Goal: Task Accomplishment & Management: Use online tool/utility

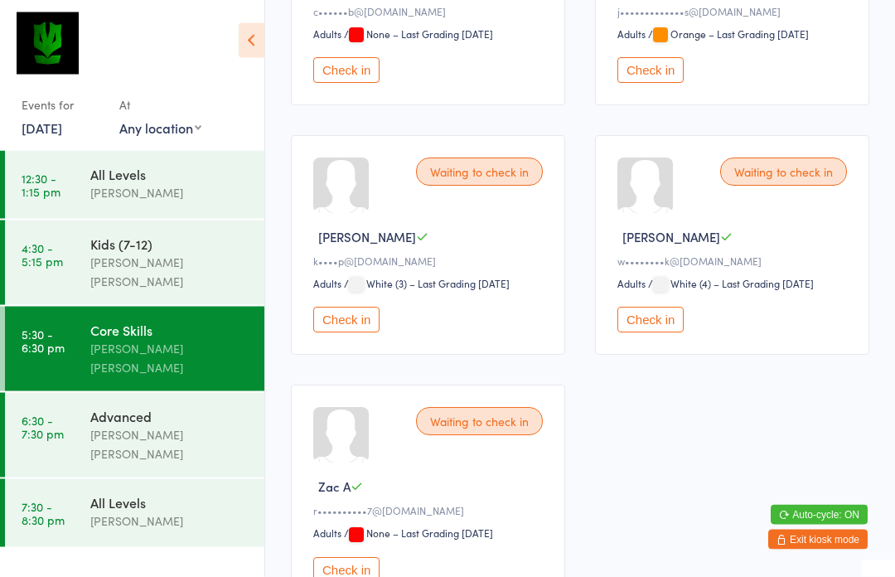
scroll to position [405, 0]
click at [645, 332] on button "Check in" at bounding box center [650, 320] width 66 height 26
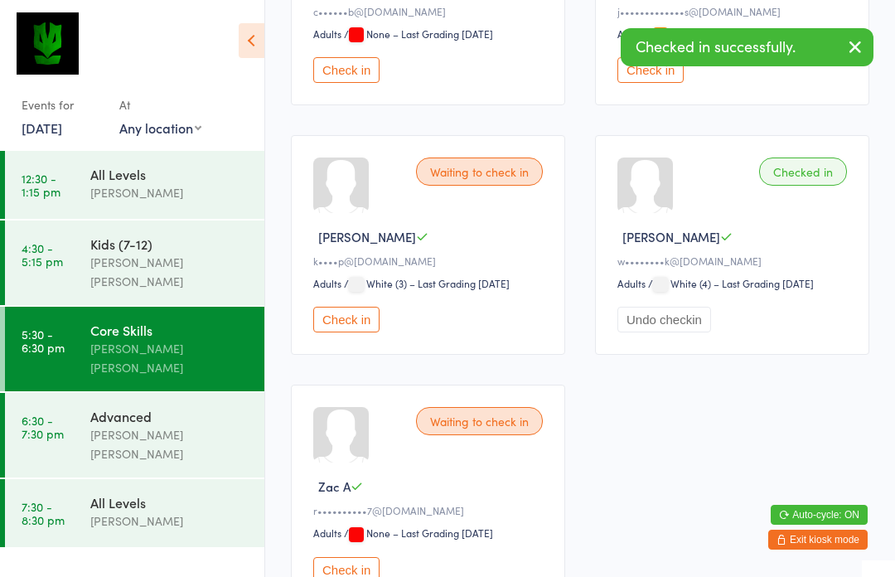
click at [351, 332] on button "Check in" at bounding box center [346, 320] width 66 height 26
click at [151, 425] on div "[PERSON_NAME] [PERSON_NAME]" at bounding box center [170, 444] width 160 height 38
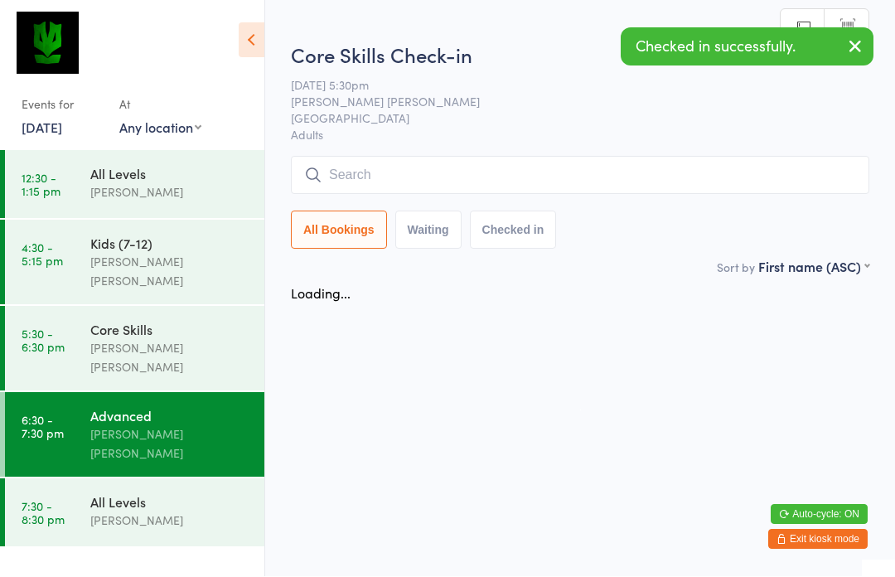
scroll to position [1, 0]
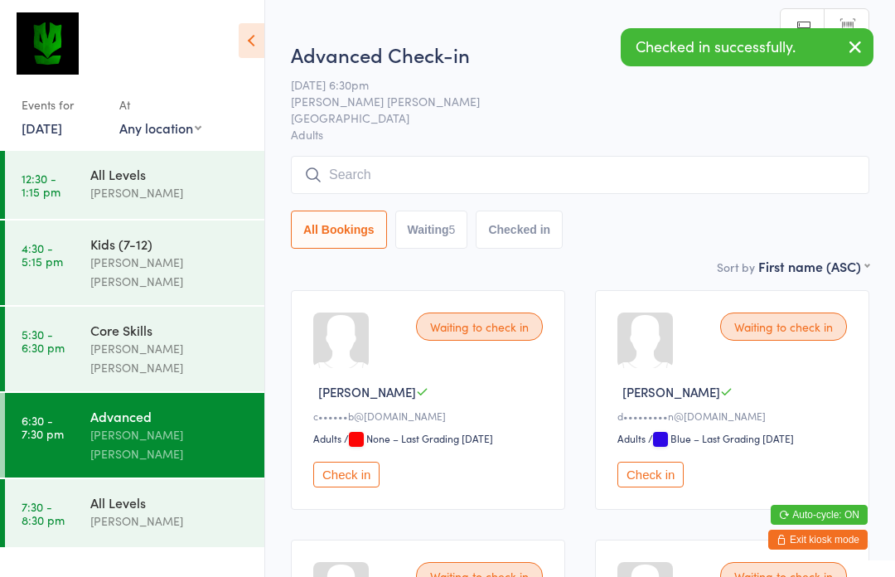
click at [163, 321] on div "Core Skills" at bounding box center [170, 330] width 160 height 18
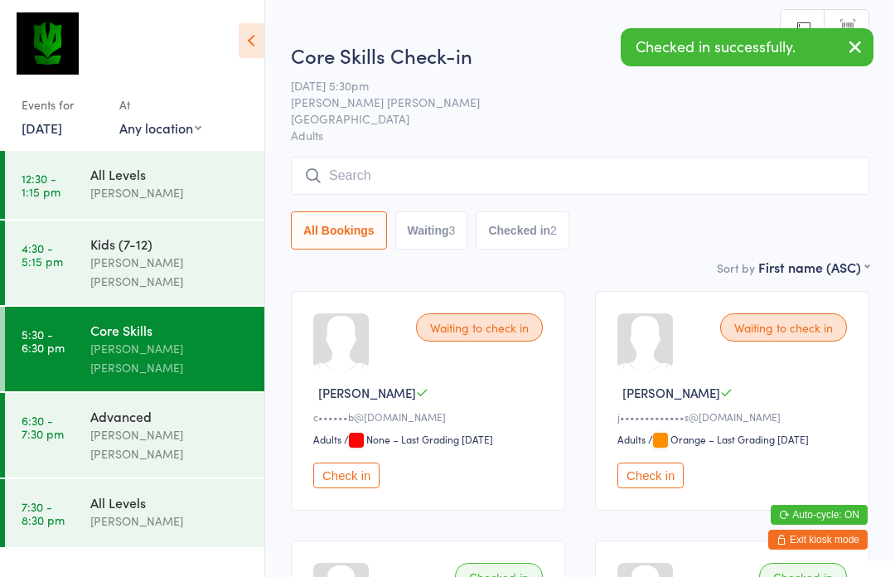
click at [533, 233] on button "Checked in 2" at bounding box center [523, 230] width 94 height 38
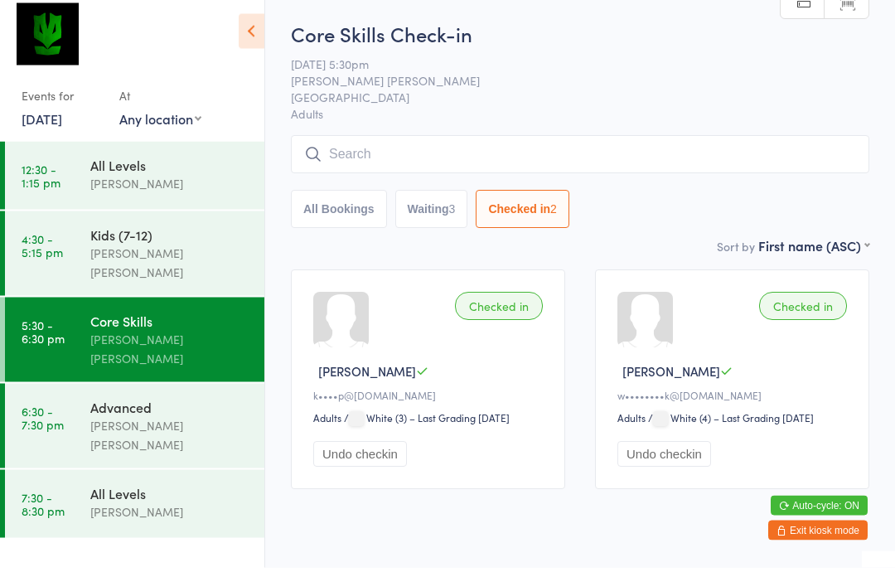
scroll to position [12, 0]
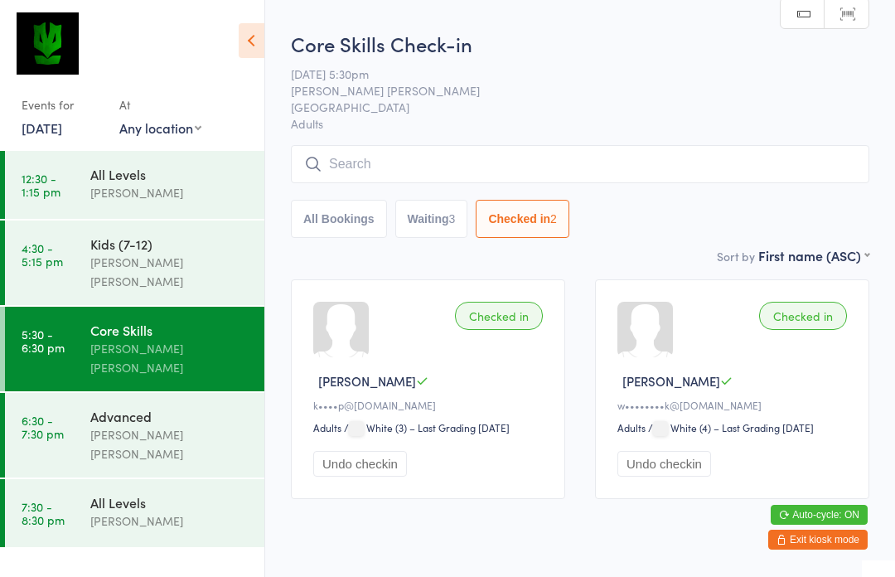
click at [436, 232] on button "Waiting 3" at bounding box center [431, 219] width 73 height 38
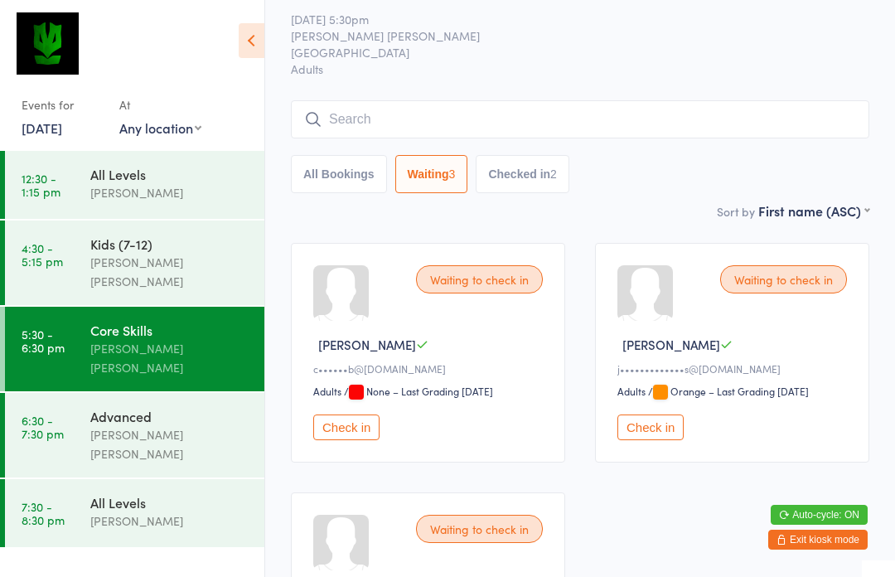
scroll to position [0, 0]
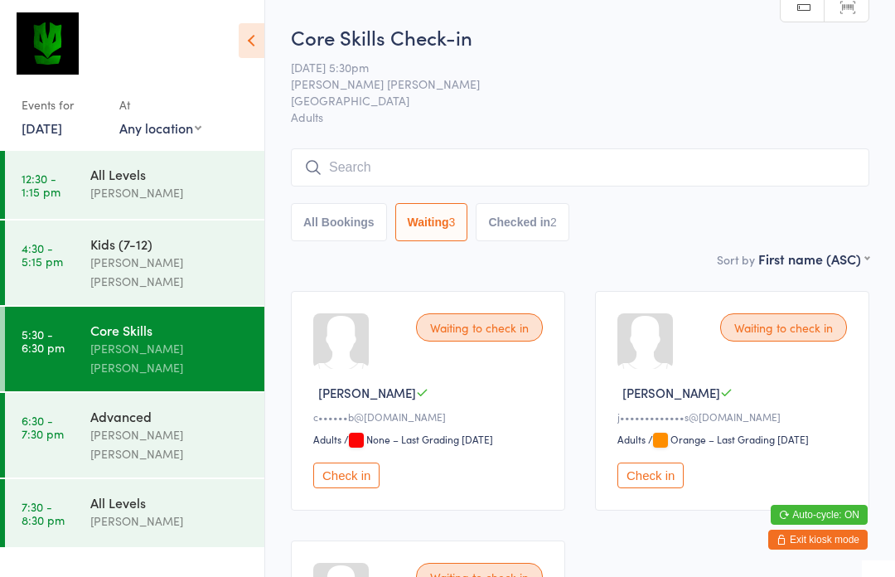
click at [505, 215] on button "Checked in 2" at bounding box center [523, 222] width 94 height 38
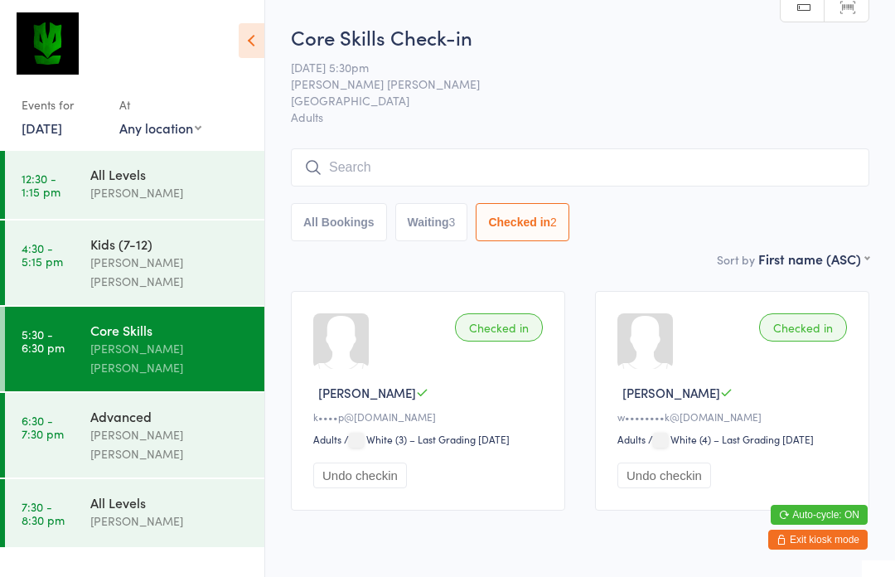
click at [425, 210] on button "Waiting 3" at bounding box center [431, 222] width 73 height 38
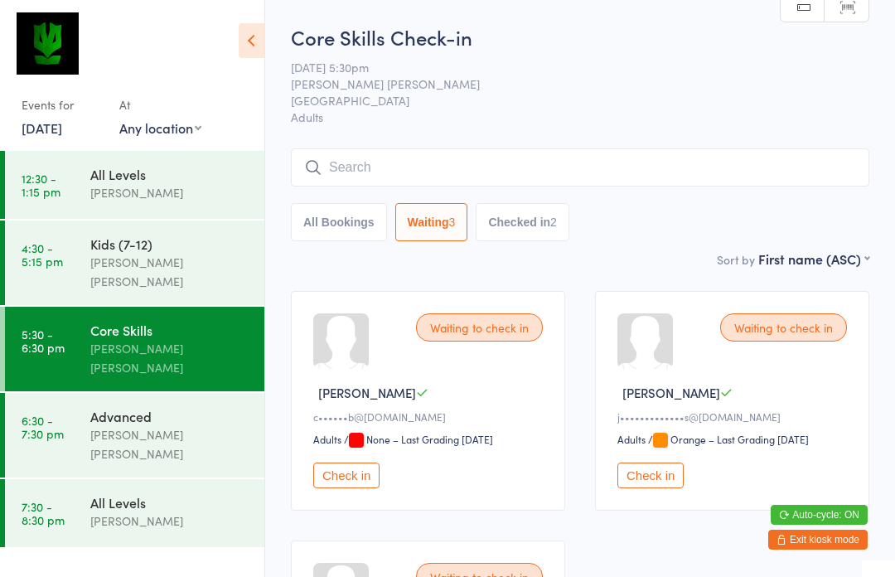
click at [330, 206] on button "All Bookings" at bounding box center [339, 222] width 96 height 38
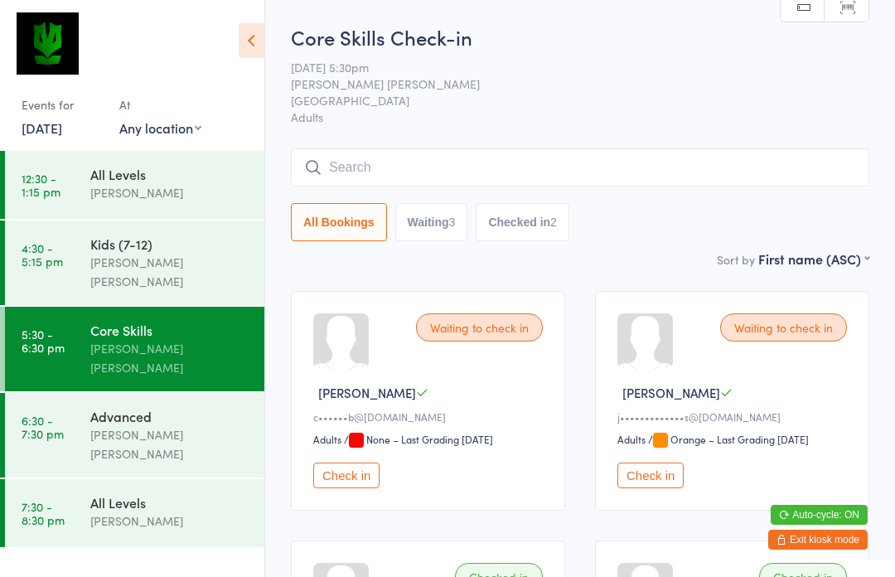
click at [545, 171] on input "search" at bounding box center [580, 167] width 578 height 38
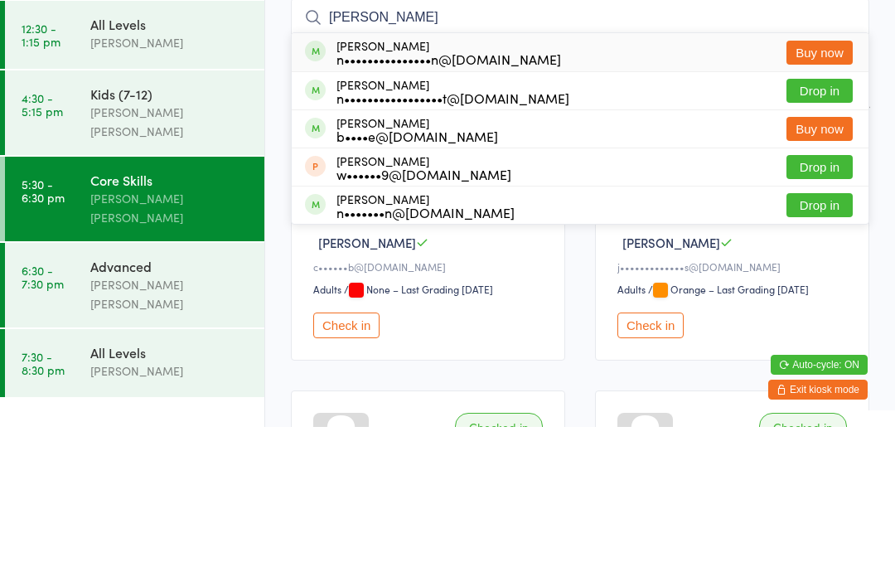
type input "[PERSON_NAME]"
click at [831, 229] on button "Drop in" at bounding box center [819, 241] width 66 height 24
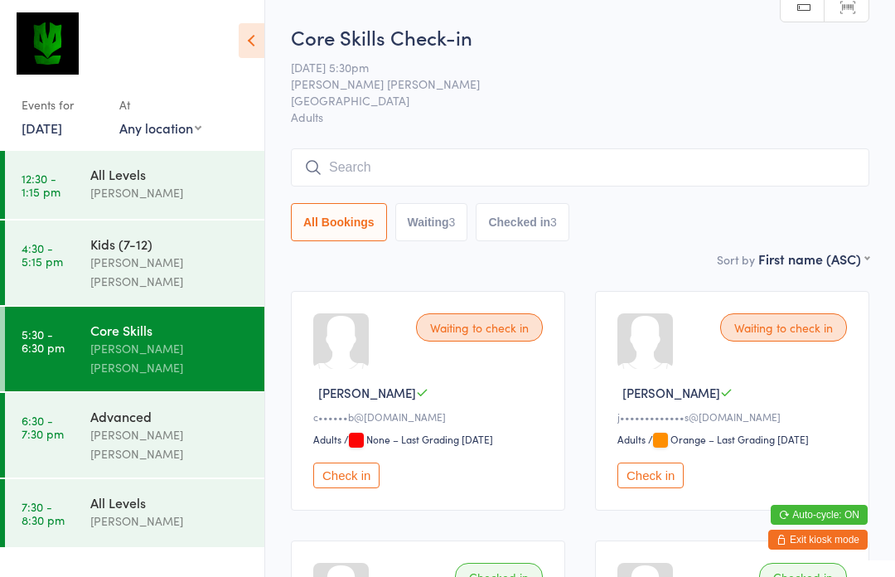
click at [428, 163] on input "search" at bounding box center [580, 167] width 578 height 38
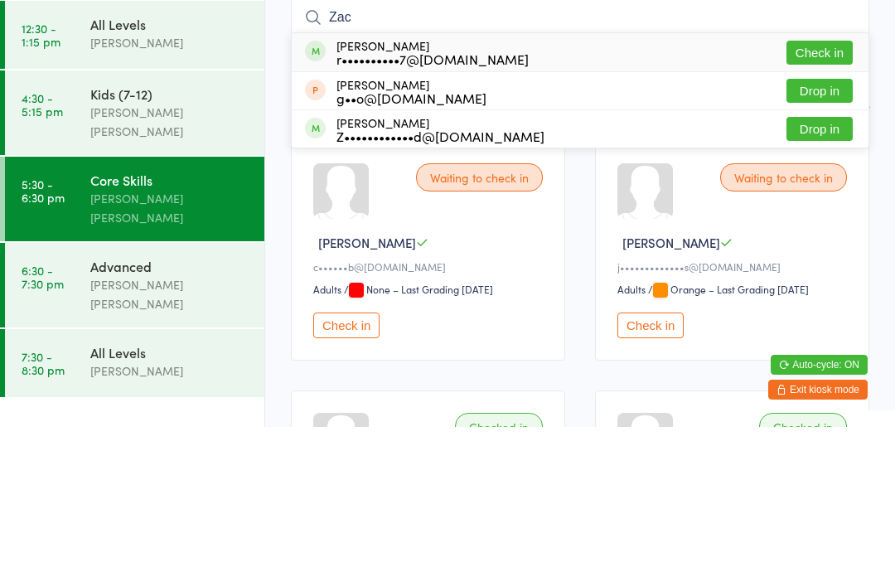
type input "Zac"
click at [826, 191] on button "Check in" at bounding box center [819, 203] width 66 height 24
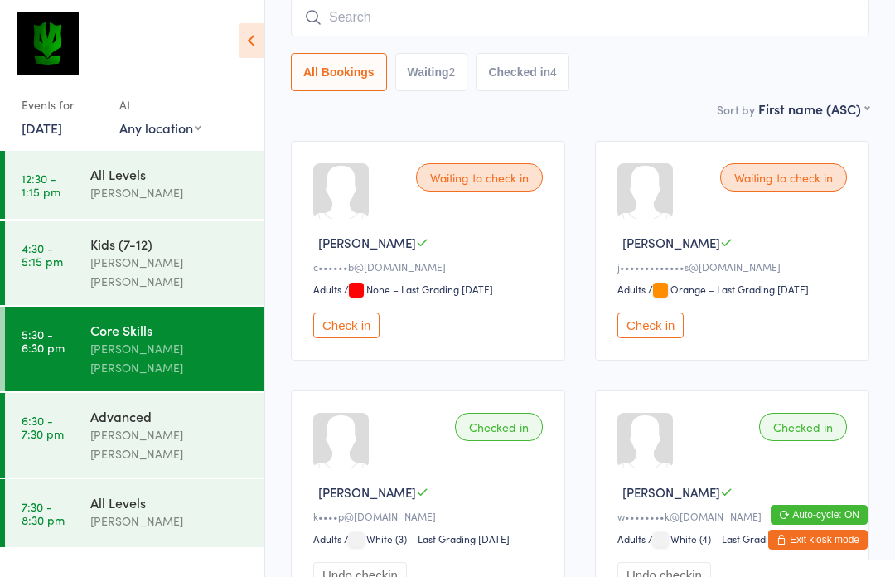
click at [641, 25] on input "search" at bounding box center [580, 17] width 578 height 38
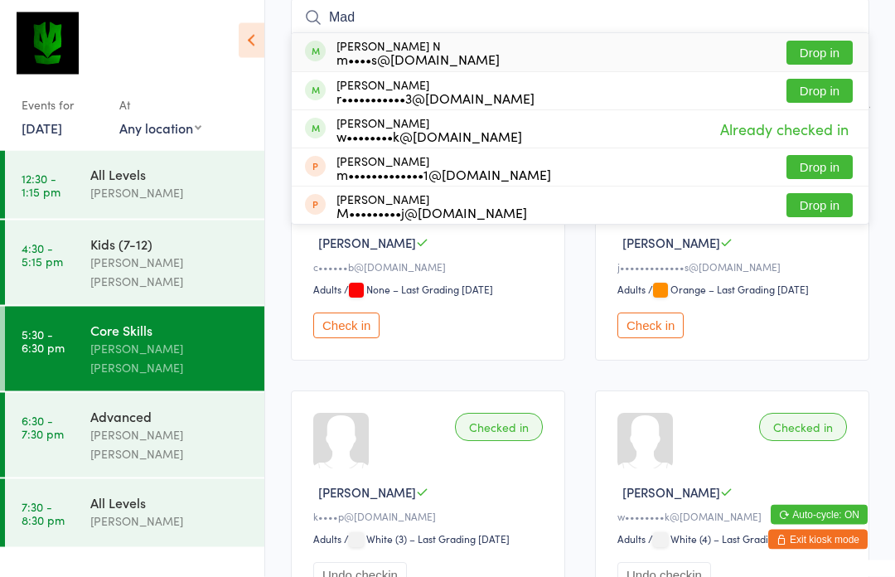
type input "Mad"
click at [830, 53] on button "Drop in" at bounding box center [819, 53] width 66 height 24
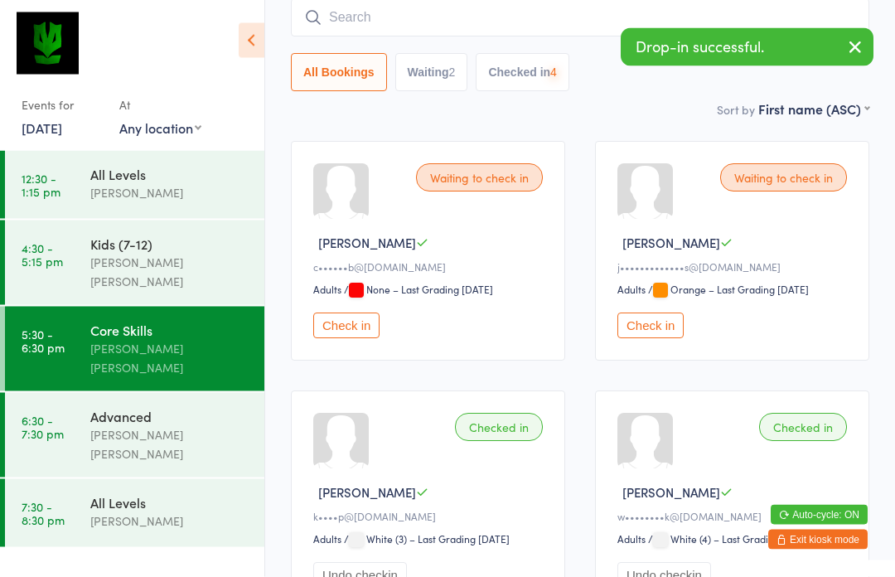
scroll to position [150, 0]
click at [666, 328] on button "Check in" at bounding box center [650, 325] width 66 height 26
click at [350, 338] on button "Check in" at bounding box center [346, 325] width 66 height 26
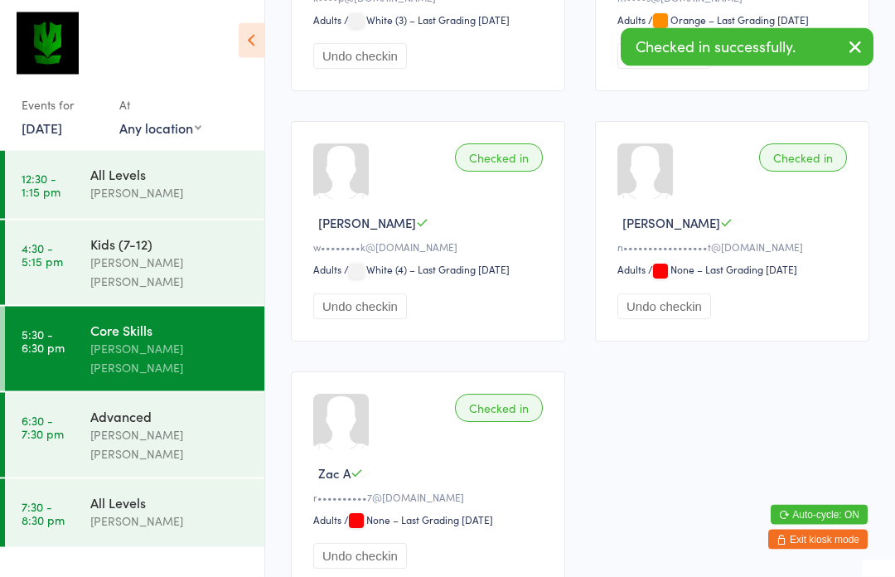
scroll to position [669, 0]
click at [65, 395] on link "6:30 - 7:30 pm Advanced [PERSON_NAME] [PERSON_NAME]" at bounding box center [134, 435] width 259 height 84
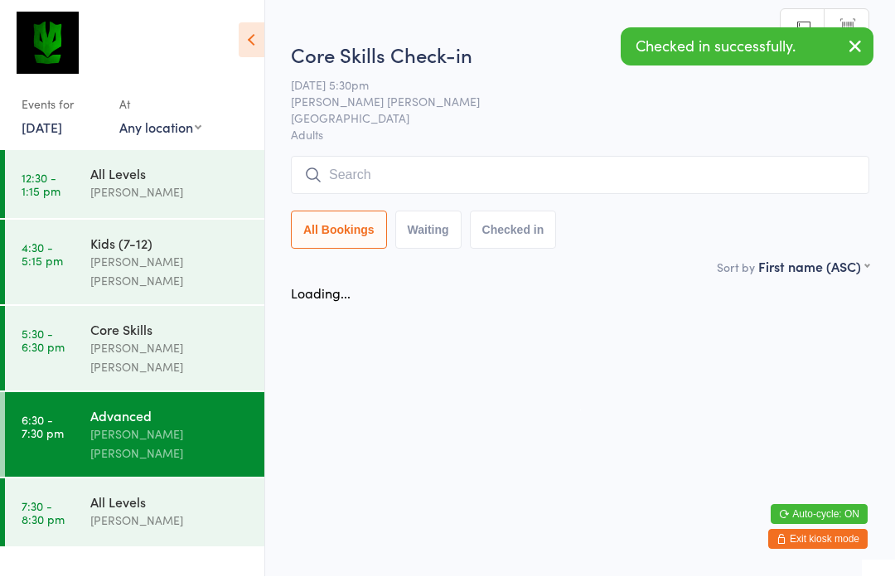
scroll to position [1, 0]
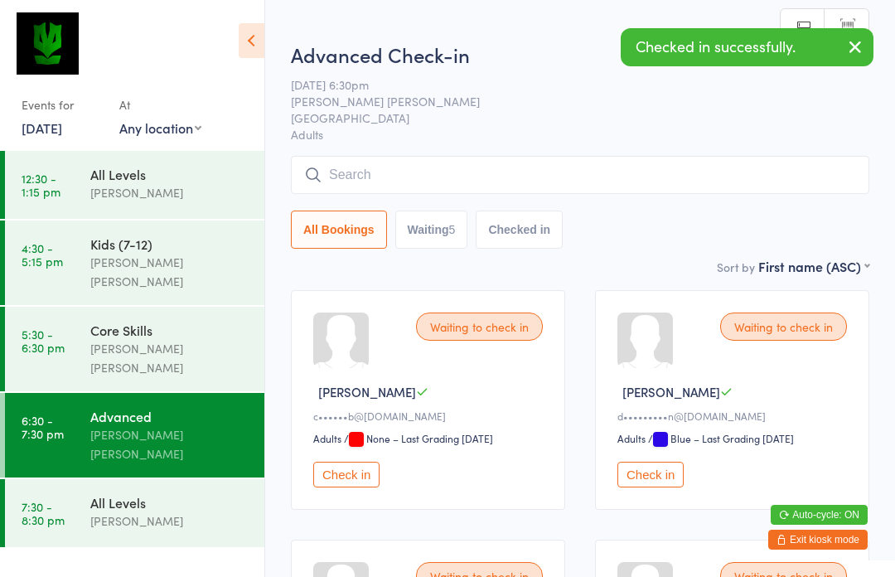
click at [345, 470] on button "Check in" at bounding box center [346, 474] width 66 height 26
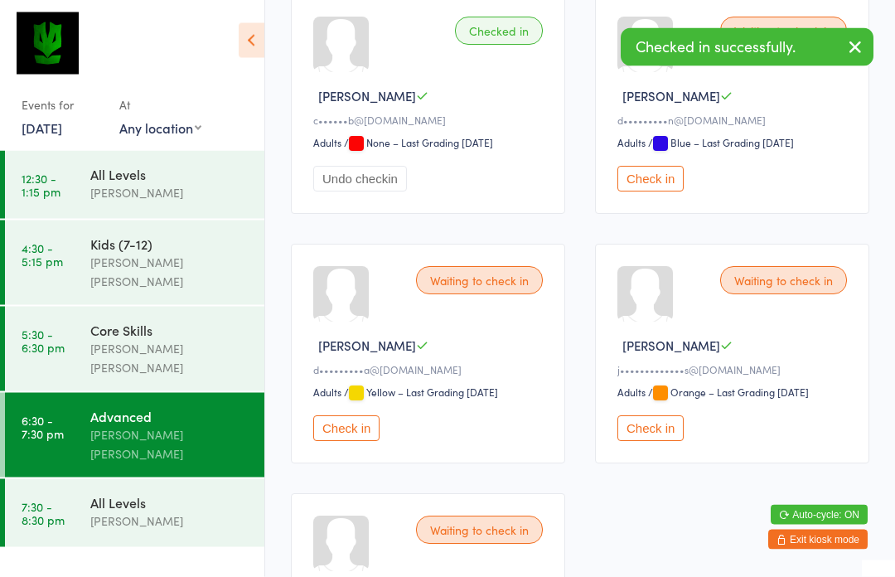
scroll to position [301, 0]
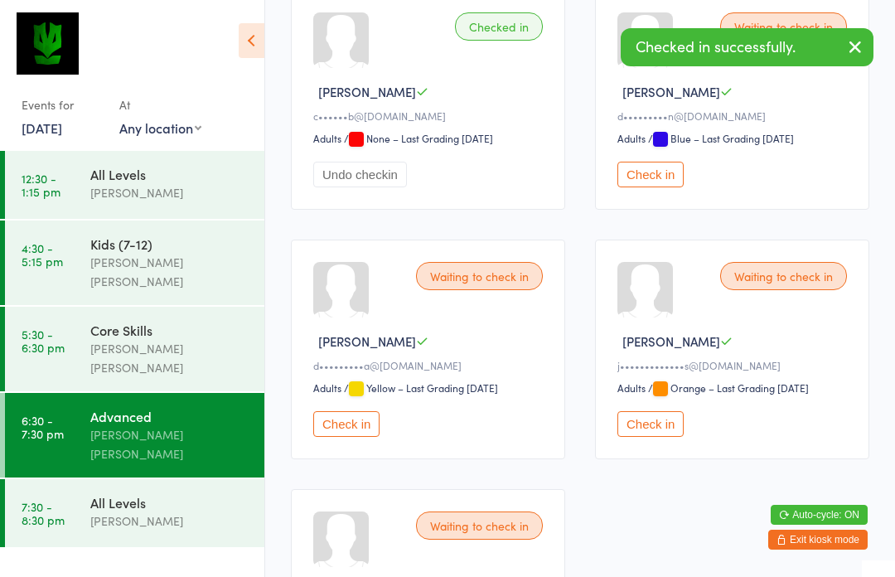
click at [666, 437] on button "Check in" at bounding box center [650, 424] width 66 height 26
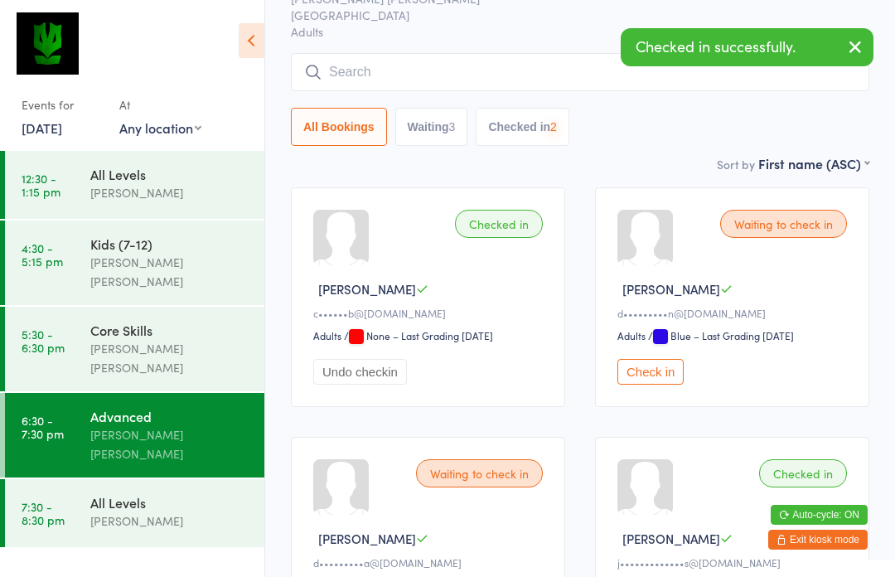
scroll to position [0, 0]
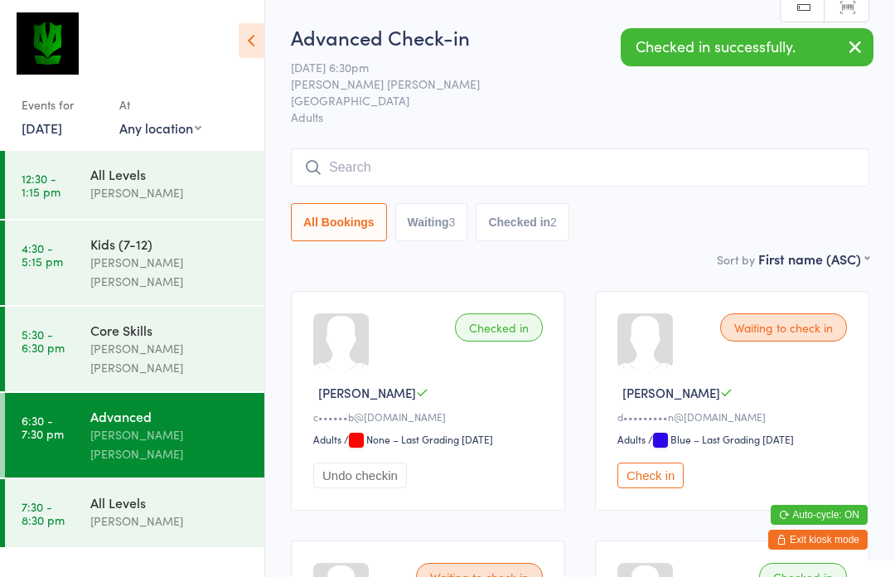
click at [726, 171] on input "search" at bounding box center [580, 167] width 578 height 38
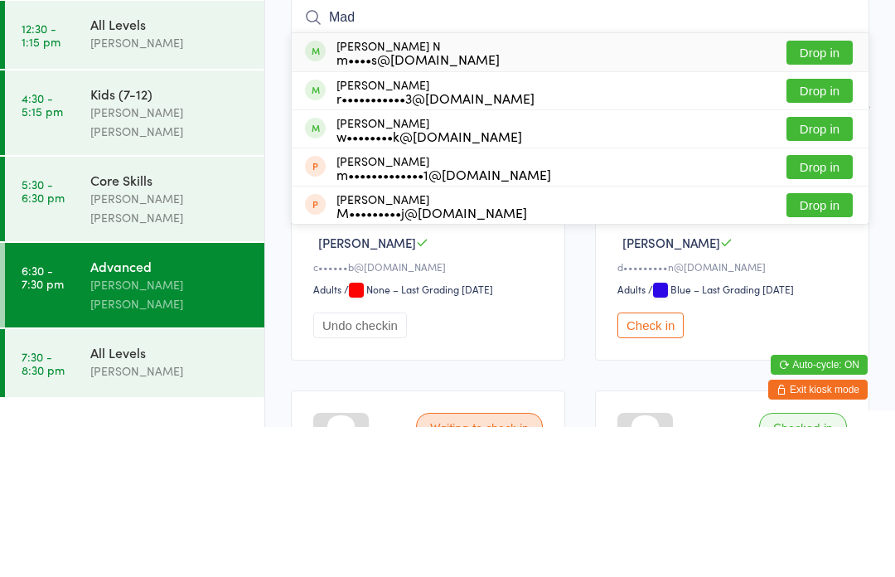
type input "Mad"
click at [828, 191] on button "Drop in" at bounding box center [819, 203] width 66 height 24
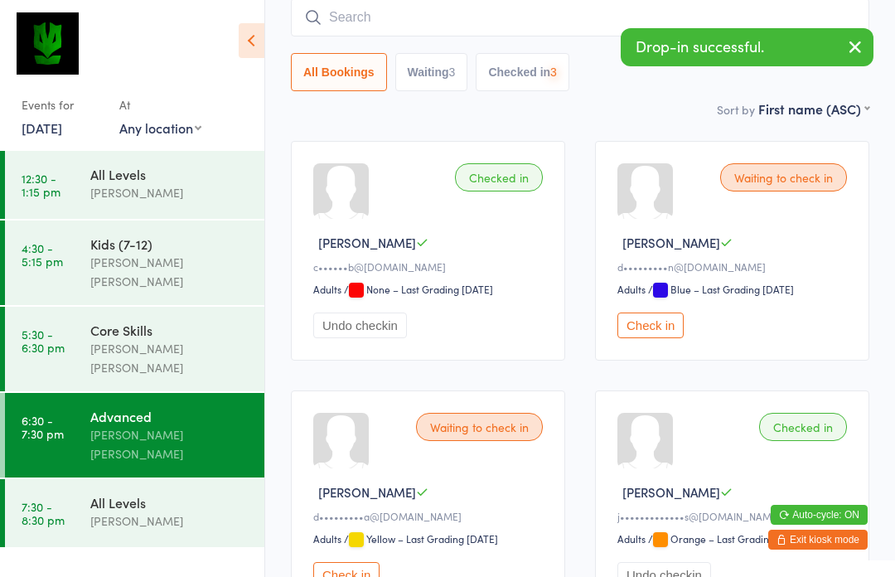
click at [89, 479] on link "7:30 - 8:30 pm All Levels [PERSON_NAME]" at bounding box center [134, 513] width 259 height 68
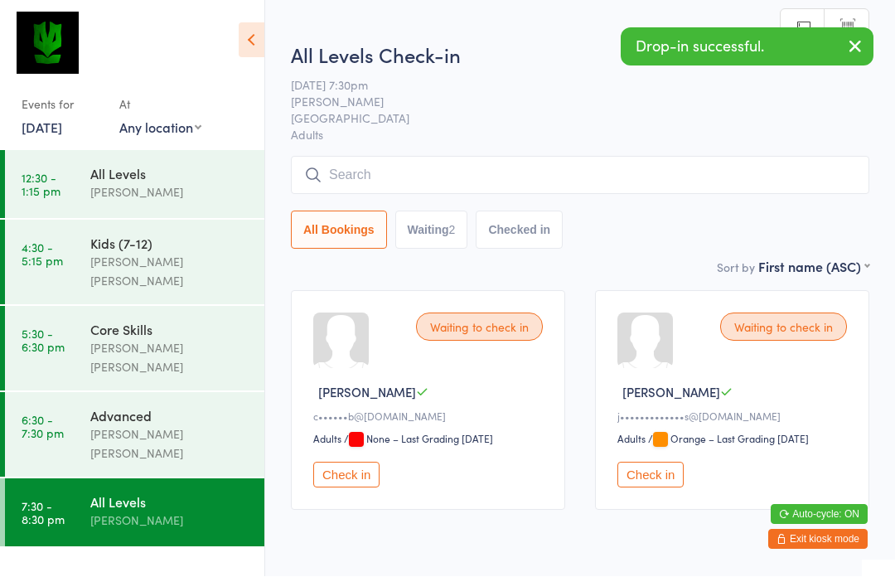
scroll to position [1, 0]
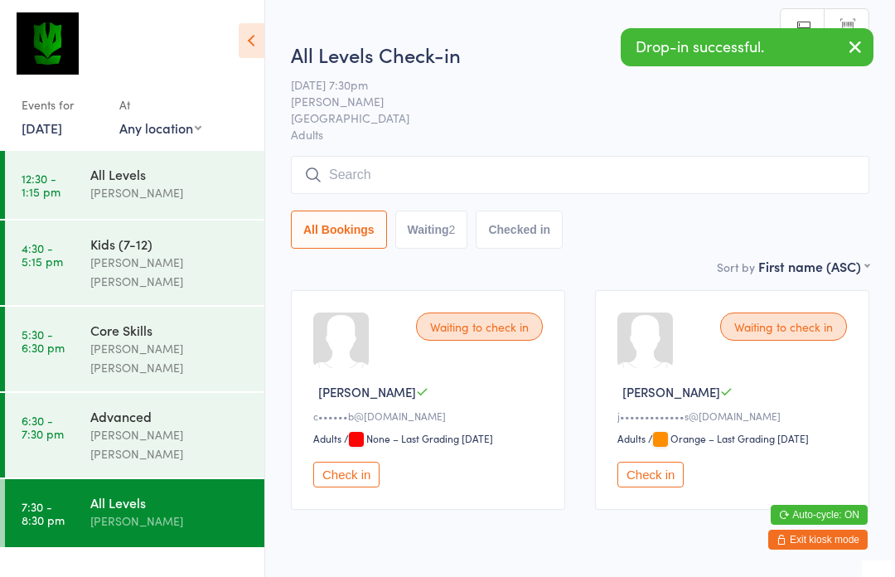
click at [71, 402] on link "6:30 - 7:30 pm Advanced [PERSON_NAME] [PERSON_NAME]" at bounding box center [134, 435] width 259 height 84
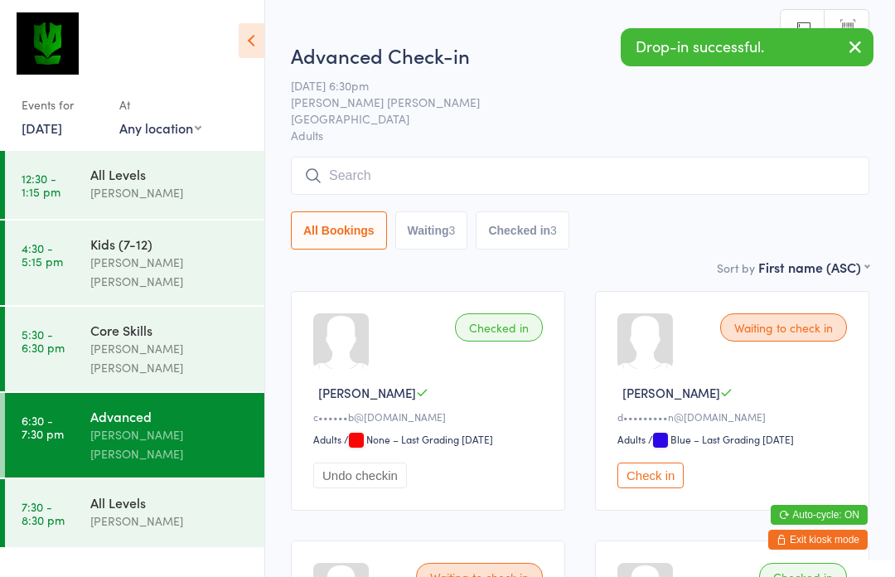
click at [94, 511] on div "[PERSON_NAME]" at bounding box center [170, 520] width 160 height 19
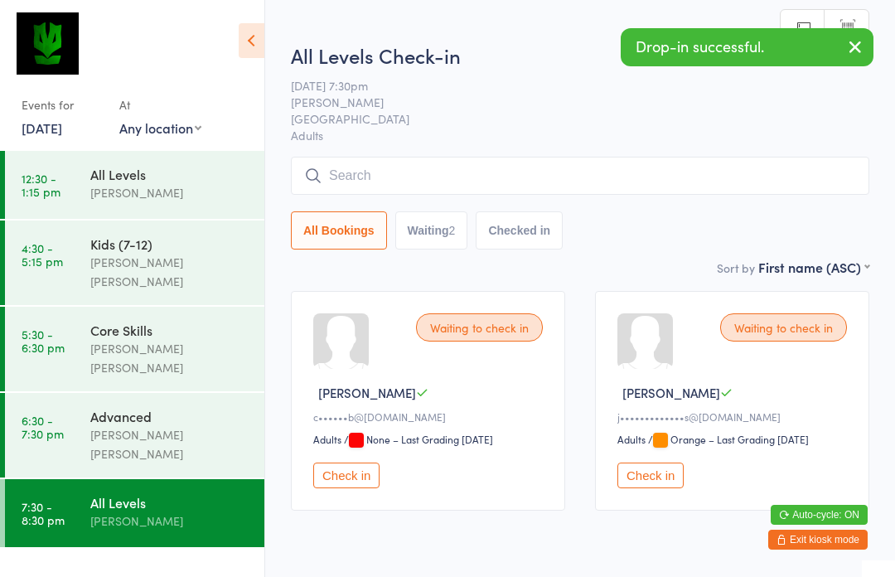
click at [720, 181] on input "search" at bounding box center [580, 176] width 578 height 38
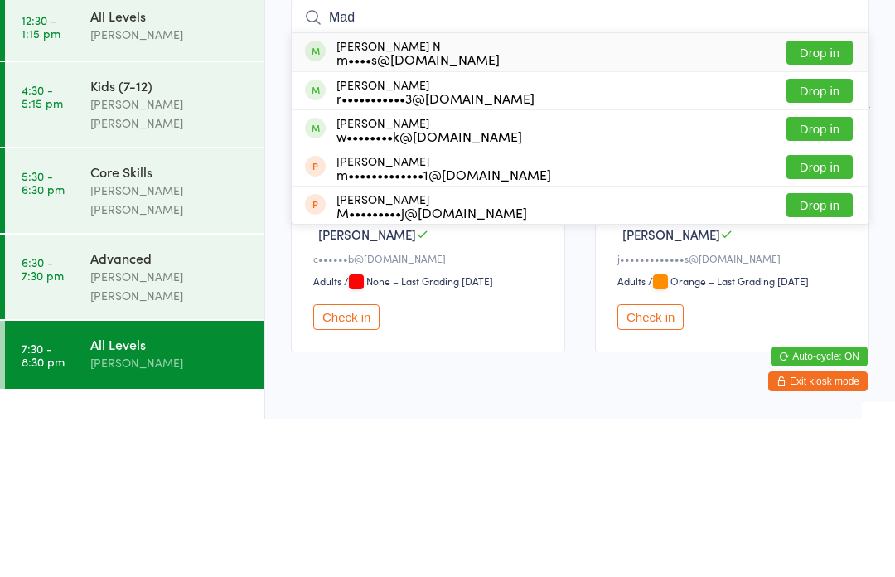
type input "Mad"
click at [838, 199] on button "Drop in" at bounding box center [819, 211] width 66 height 24
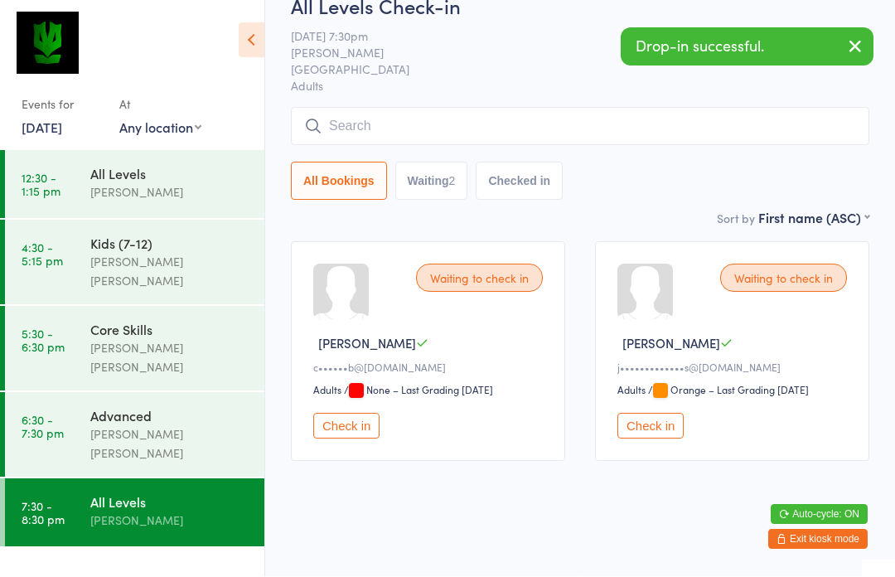
scroll to position [70, 0]
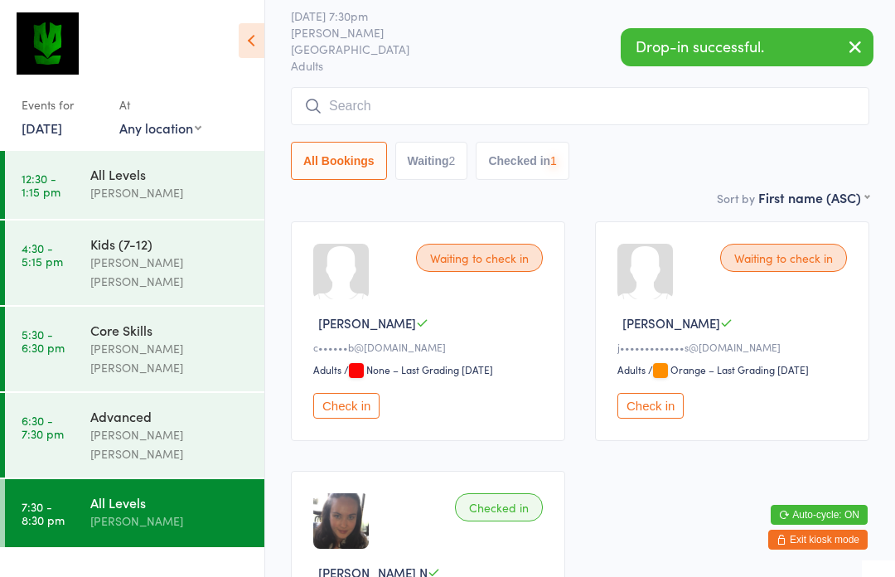
click at [54, 413] on time "6:30 - 7:30 pm" at bounding box center [43, 426] width 42 height 27
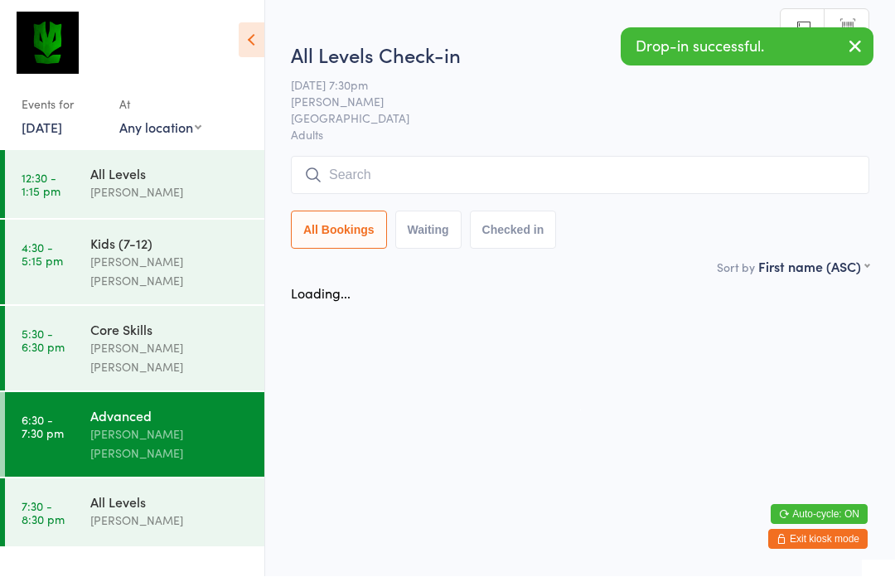
scroll to position [1, 0]
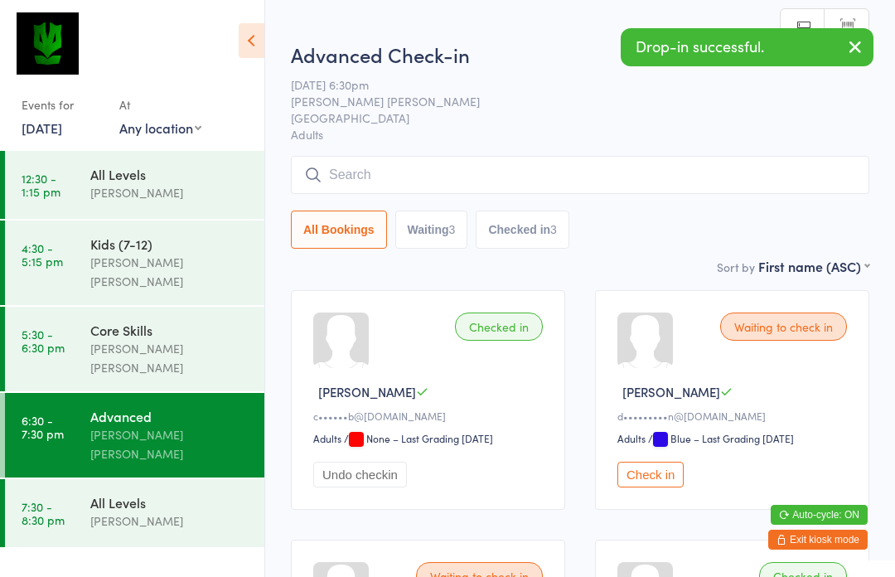
click at [169, 321] on div "Core Skills" at bounding box center [170, 330] width 160 height 18
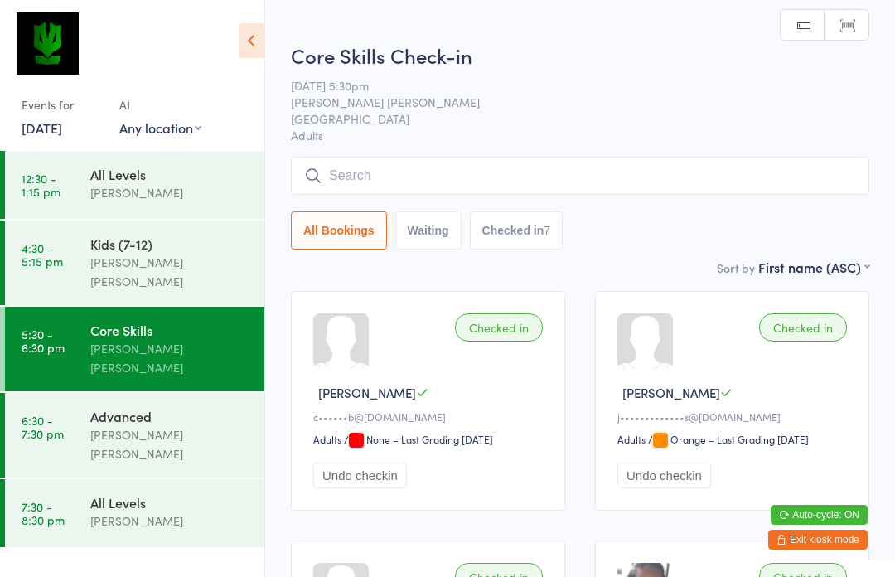
click at [469, 159] on input "search" at bounding box center [580, 176] width 578 height 38
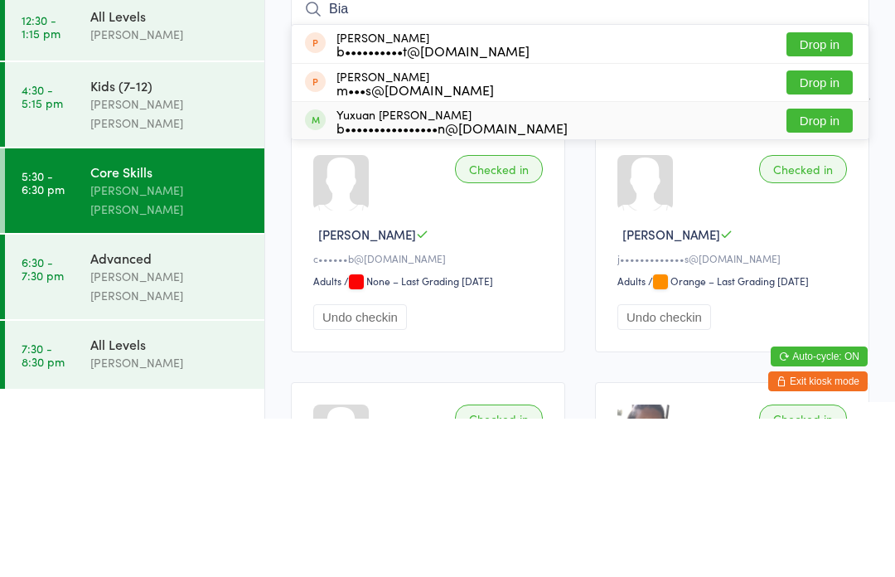
type input "Bia"
click at [499, 279] on div "b••••••••••••••••n@[DOMAIN_NAME]" at bounding box center [451, 285] width 231 height 13
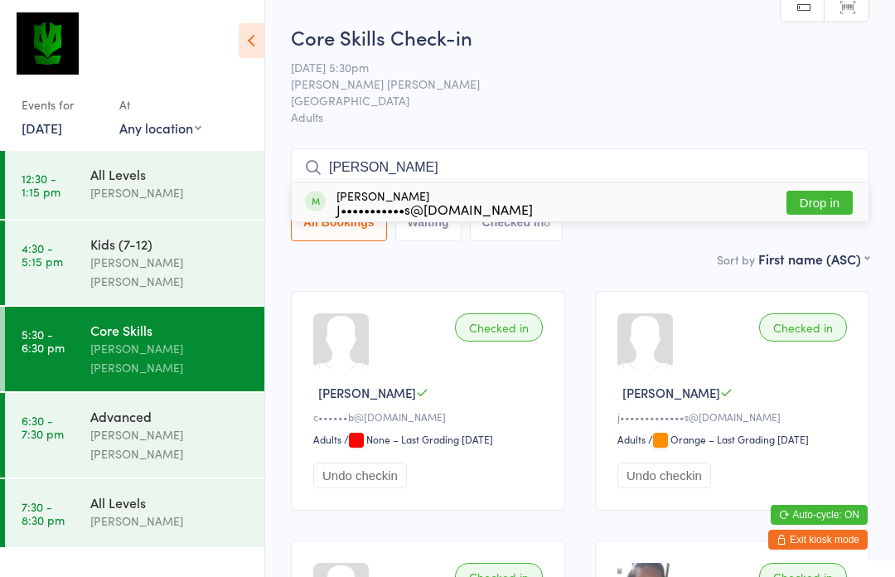
type input "[PERSON_NAME]"
click at [835, 206] on button "Drop in" at bounding box center [819, 203] width 66 height 24
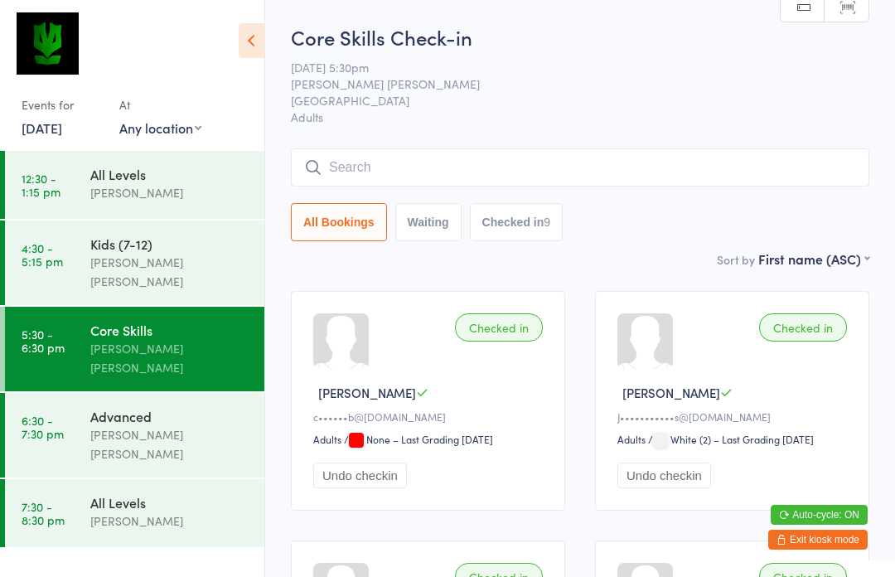
click at [324, 171] on input "search" at bounding box center [580, 167] width 578 height 38
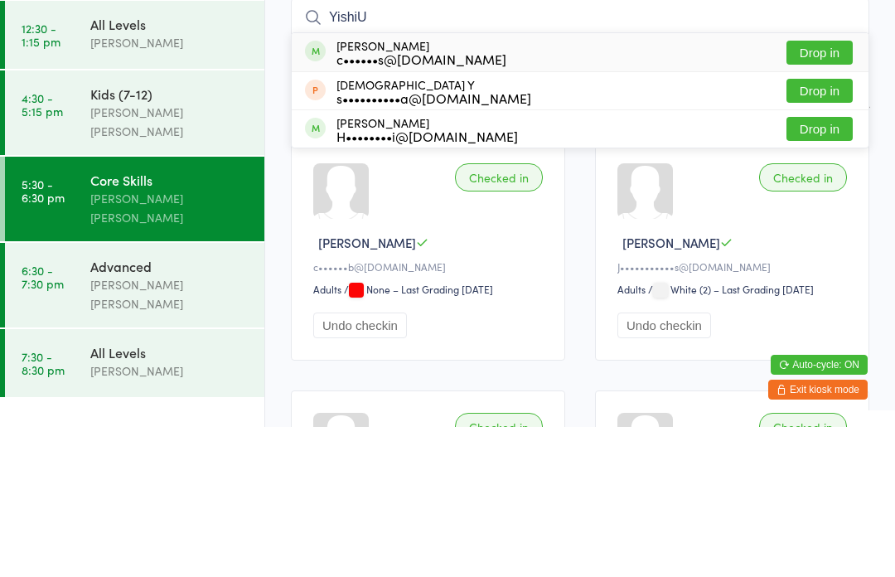
type input "YishiU"
click at [834, 191] on button "Drop in" at bounding box center [819, 203] width 66 height 24
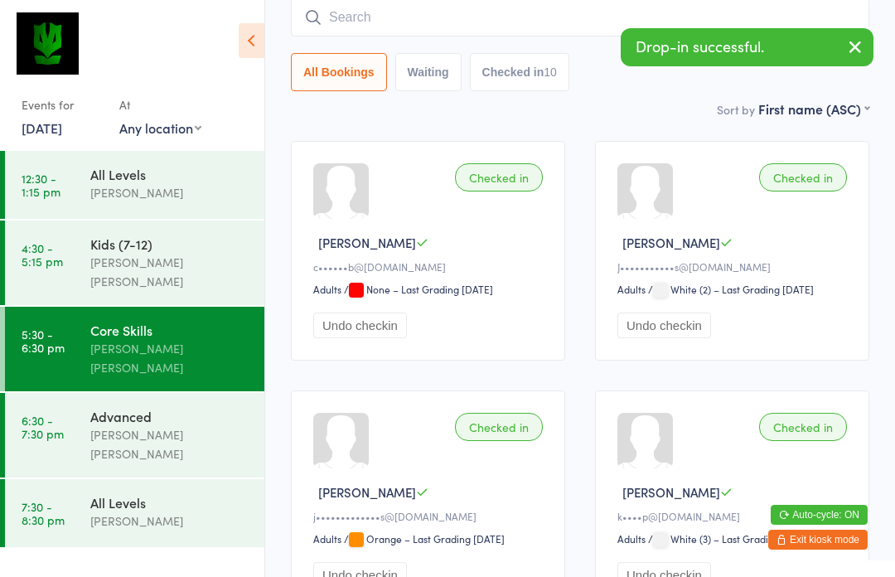
click at [89, 316] on link "5:30 - 6:30 pm Core Skills [PERSON_NAME] [PERSON_NAME]" at bounding box center [134, 349] width 259 height 84
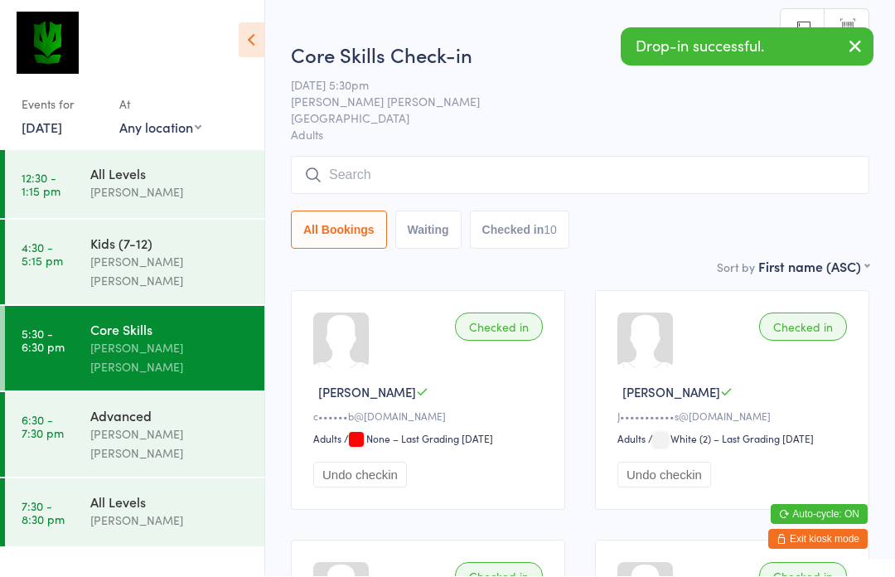
scroll to position [1, 0]
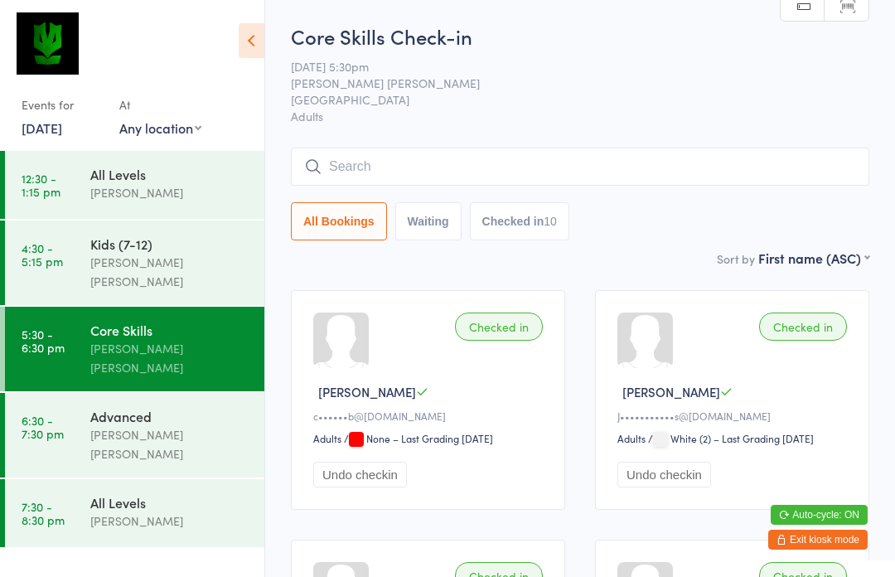
click at [363, 171] on input "search" at bounding box center [580, 166] width 578 height 38
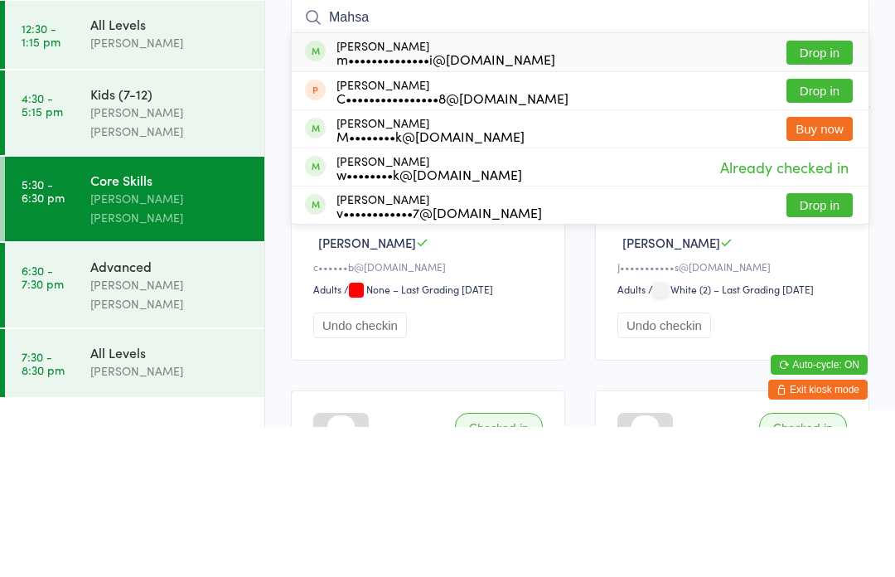
type input "Mahsa"
click at [825, 191] on button "Drop in" at bounding box center [819, 203] width 66 height 24
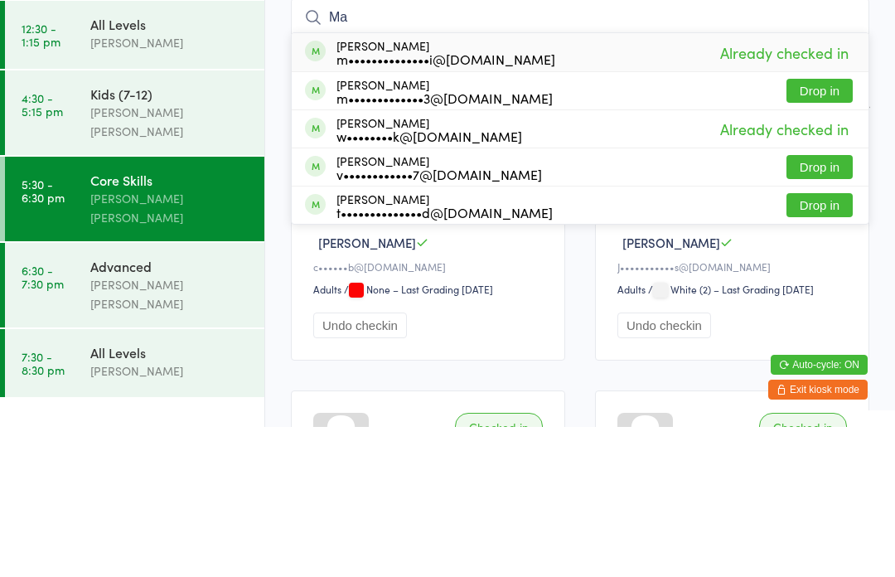
type input "M"
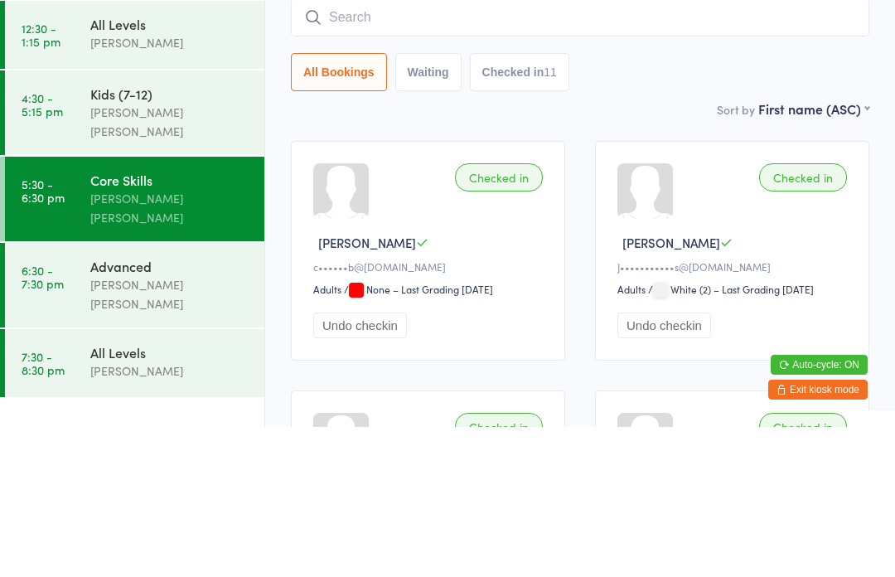
scroll to position [150, 0]
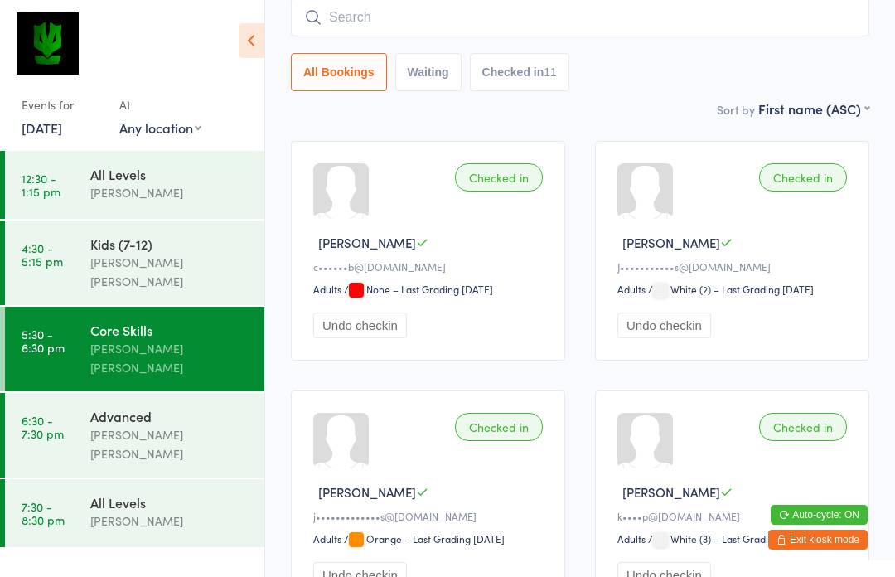
click at [101, 407] on div "Advanced" at bounding box center [170, 416] width 160 height 18
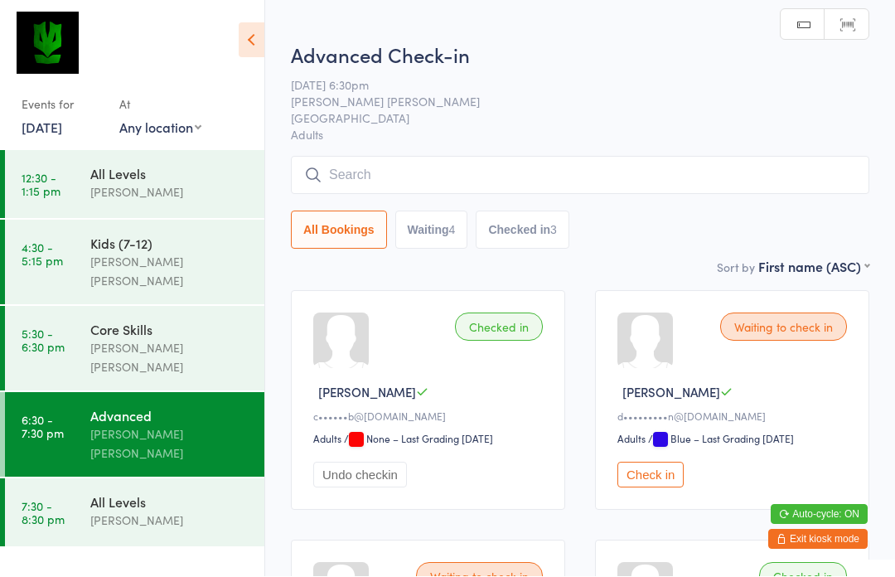
scroll to position [1, 0]
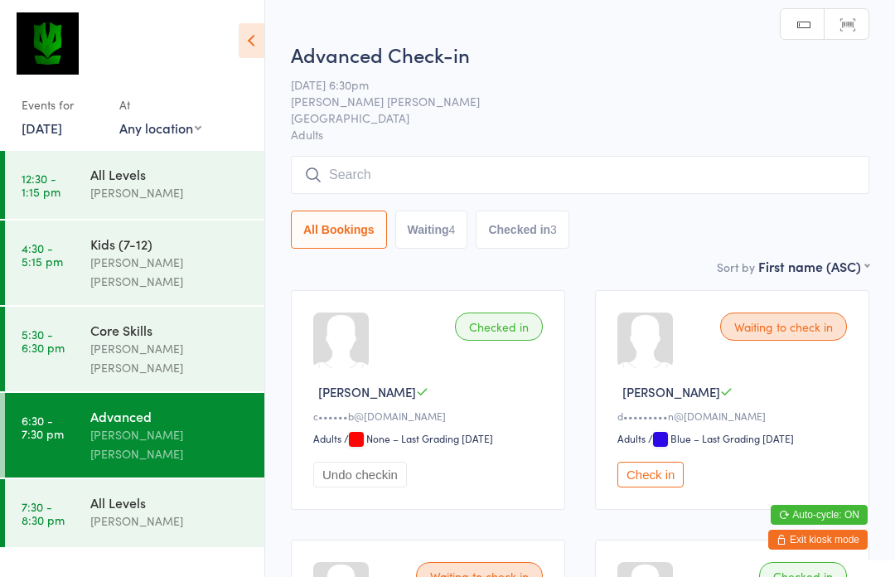
click at [594, 187] on input "search" at bounding box center [580, 175] width 578 height 38
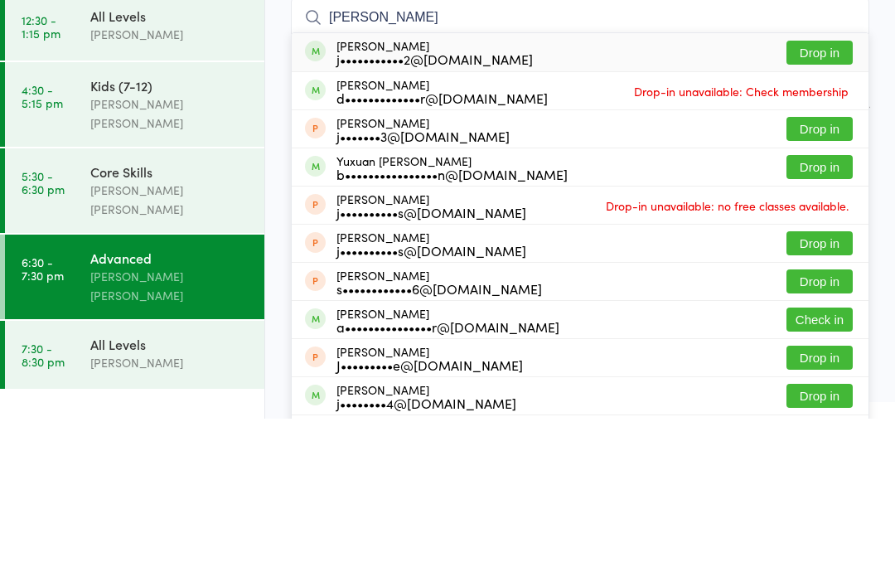
type input "[PERSON_NAME]"
click at [840, 199] on button "Drop in" at bounding box center [819, 211] width 66 height 24
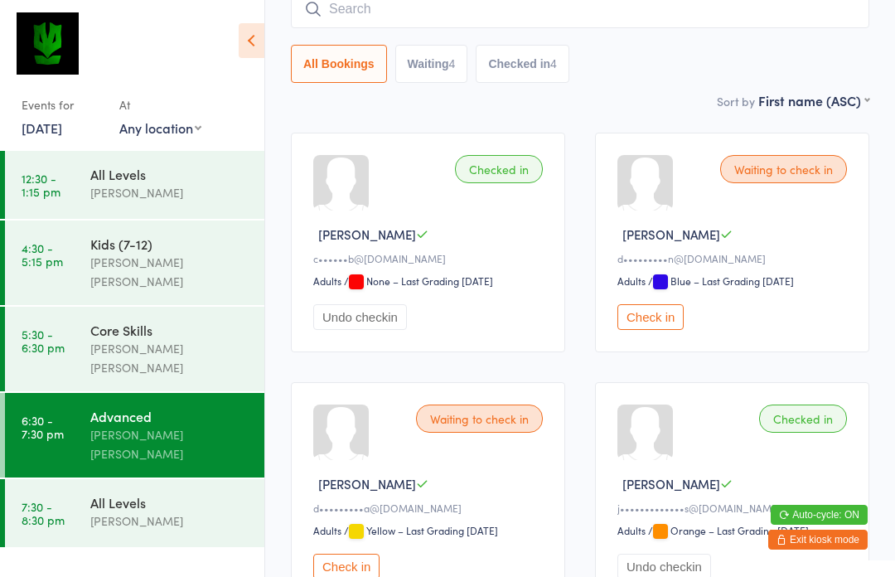
scroll to position [157, 0]
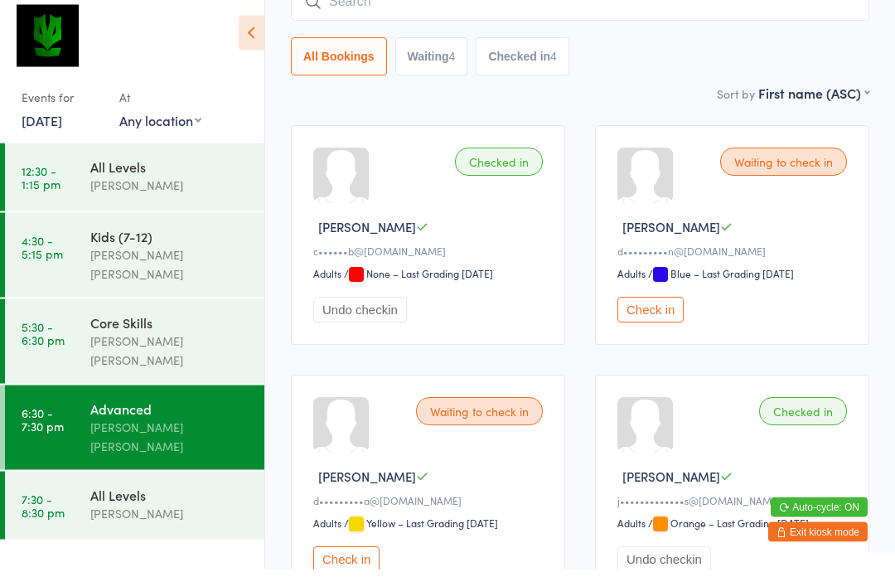
click at [635, 104] on div "Sort by First name (ASC) First name (ASC) First name (DESC) Last name (ASC) Las…" at bounding box center [580, 101] width 578 height 18
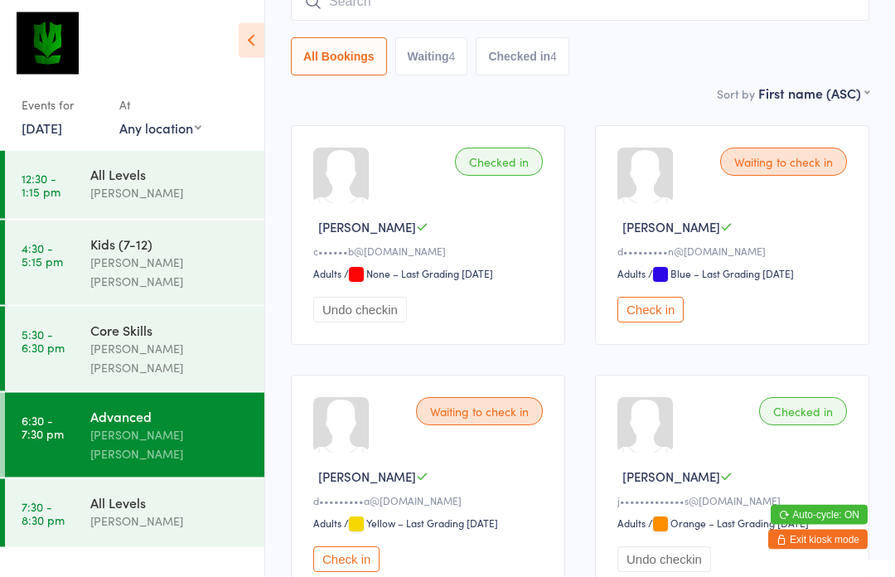
scroll to position [0, 0]
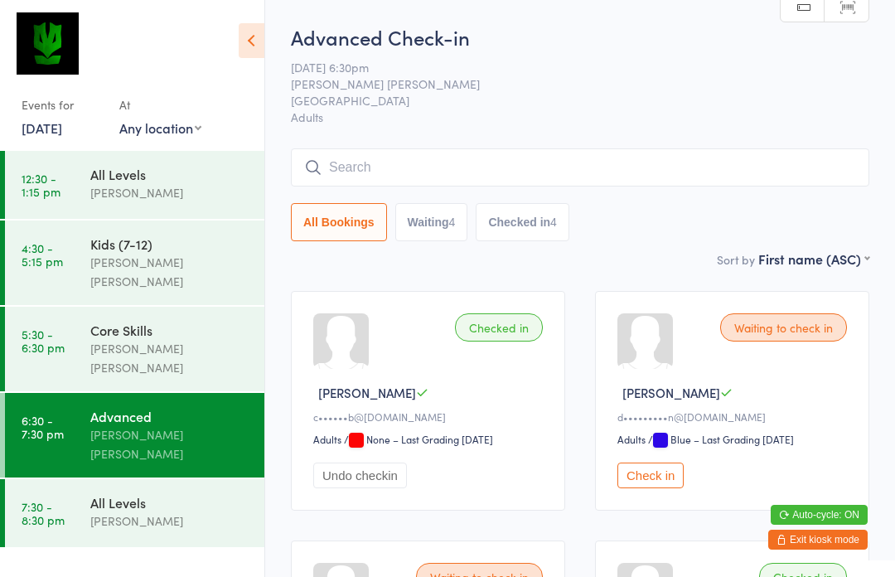
click at [706, 171] on input "search" at bounding box center [580, 167] width 578 height 38
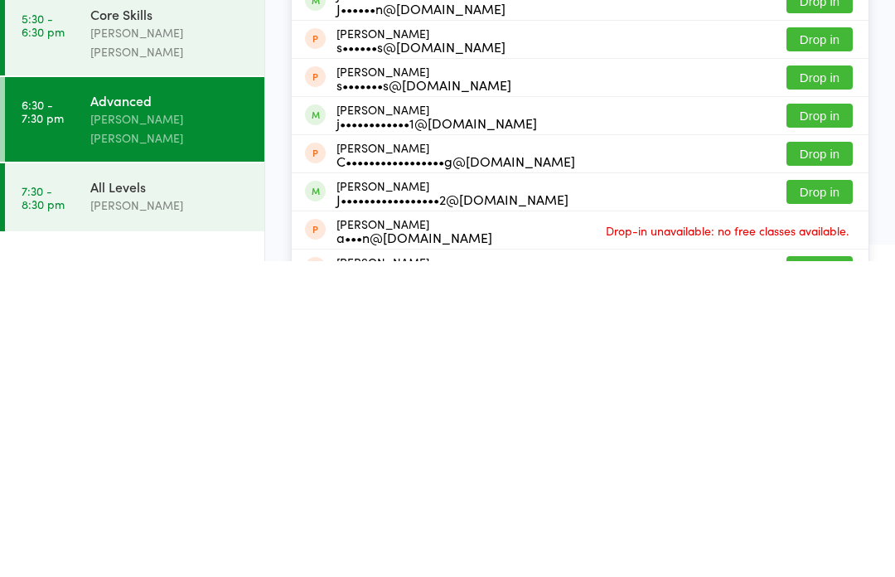
type input "Jam"
click at [833, 495] on button "Drop in" at bounding box center [819, 507] width 66 height 24
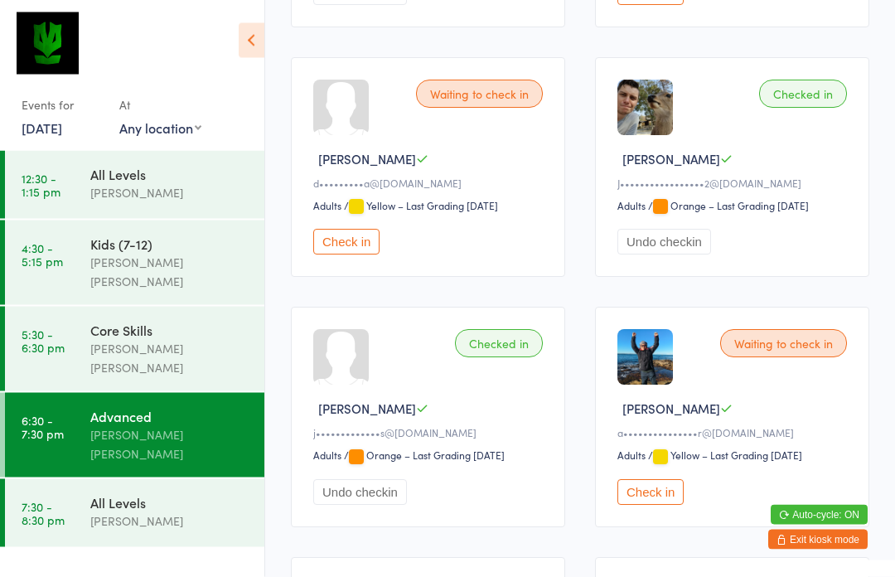
scroll to position [483, 0]
click at [670, 497] on button "Check in" at bounding box center [650, 492] width 66 height 26
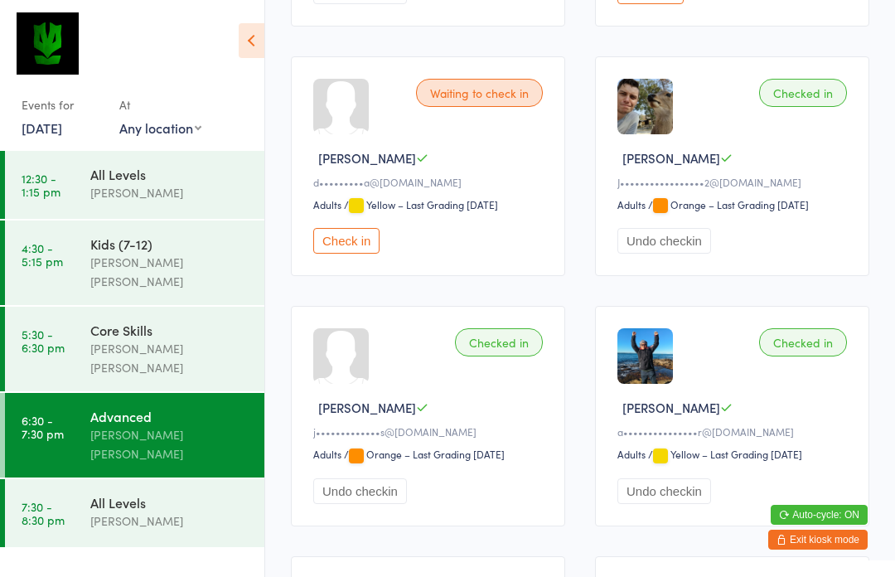
click at [142, 511] on div "[PERSON_NAME]" at bounding box center [170, 520] width 160 height 19
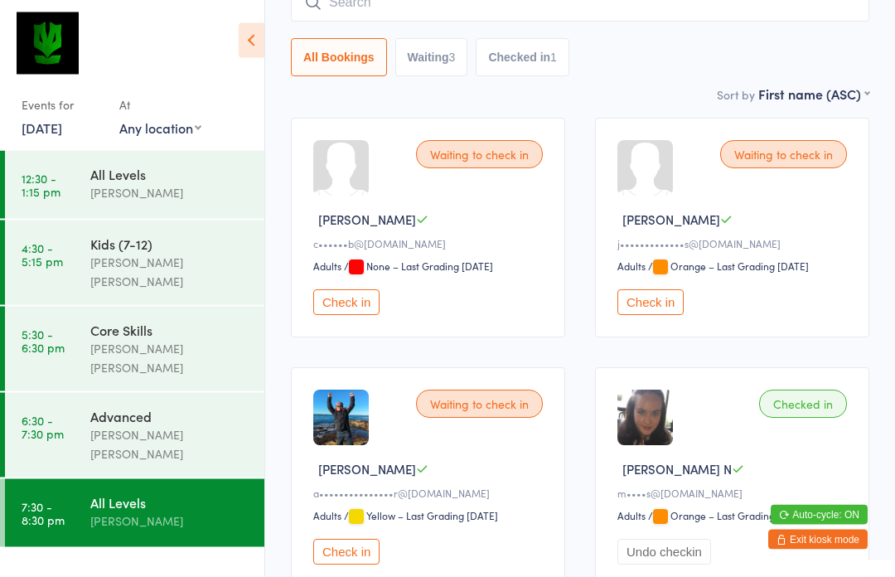
scroll to position [180, 0]
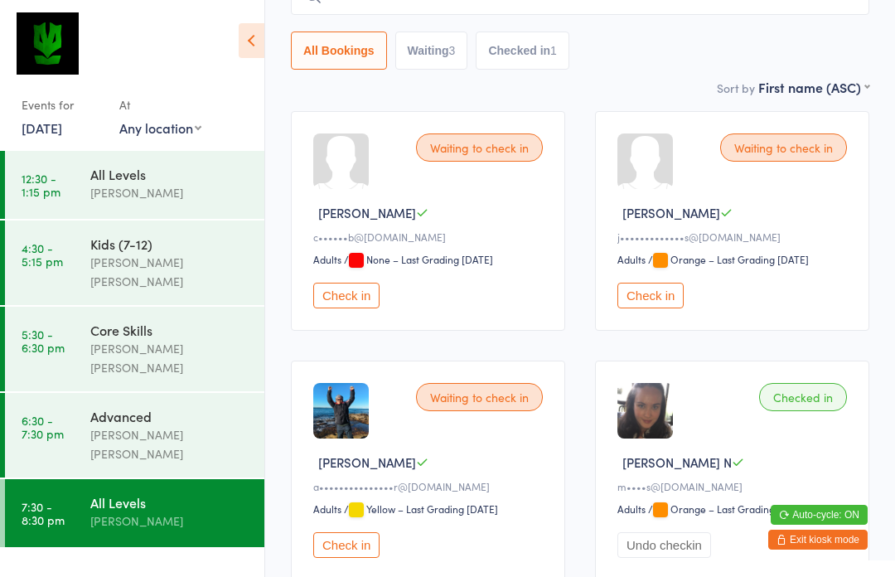
click at [349, 558] on button "Check in" at bounding box center [346, 545] width 66 height 26
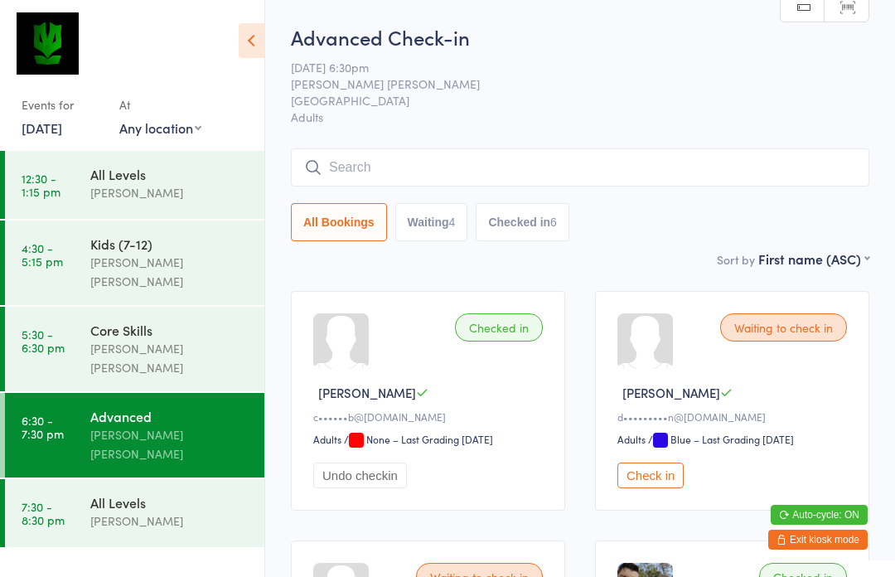
click at [783, 186] on input "search" at bounding box center [580, 167] width 578 height 38
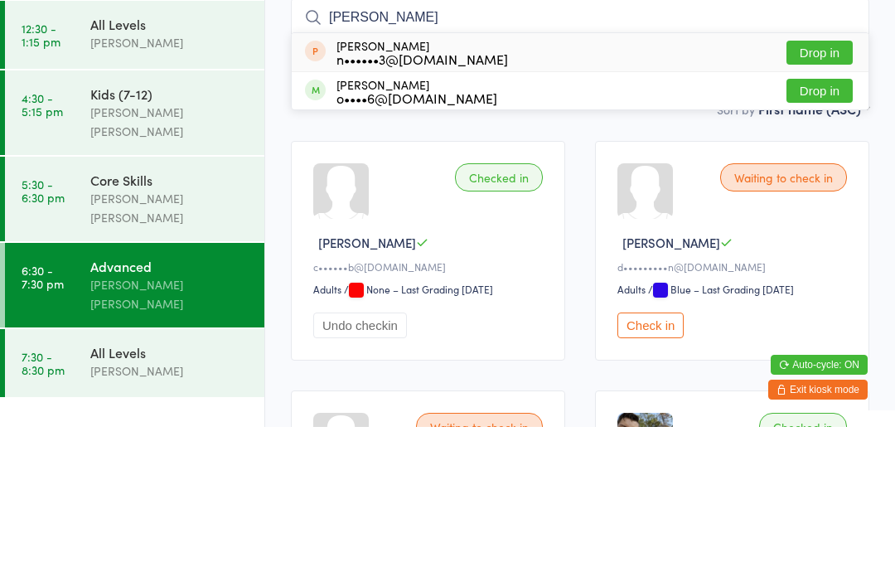
type input "[PERSON_NAME]"
click at [829, 229] on button "Drop in" at bounding box center [819, 241] width 66 height 24
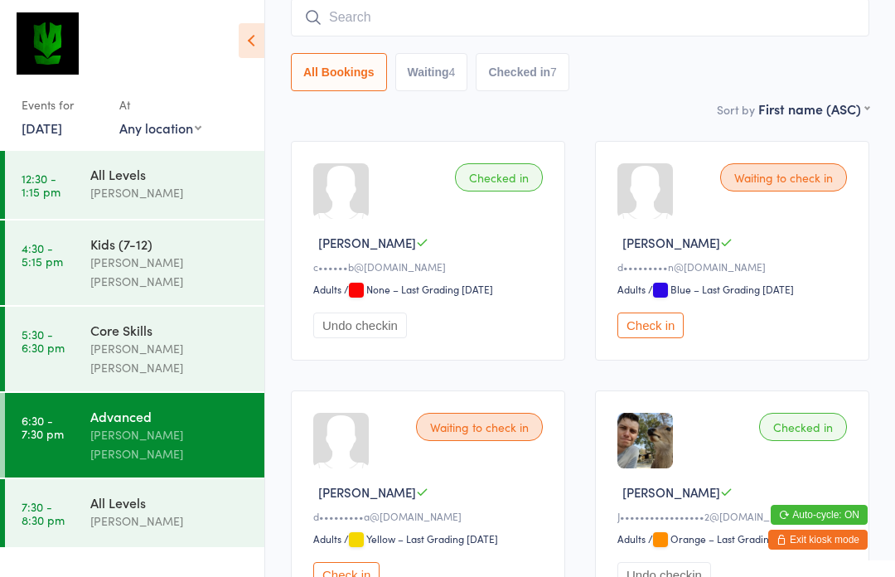
scroll to position [149, 0]
click at [433, 80] on button "Waiting 4" at bounding box center [431, 73] width 73 height 38
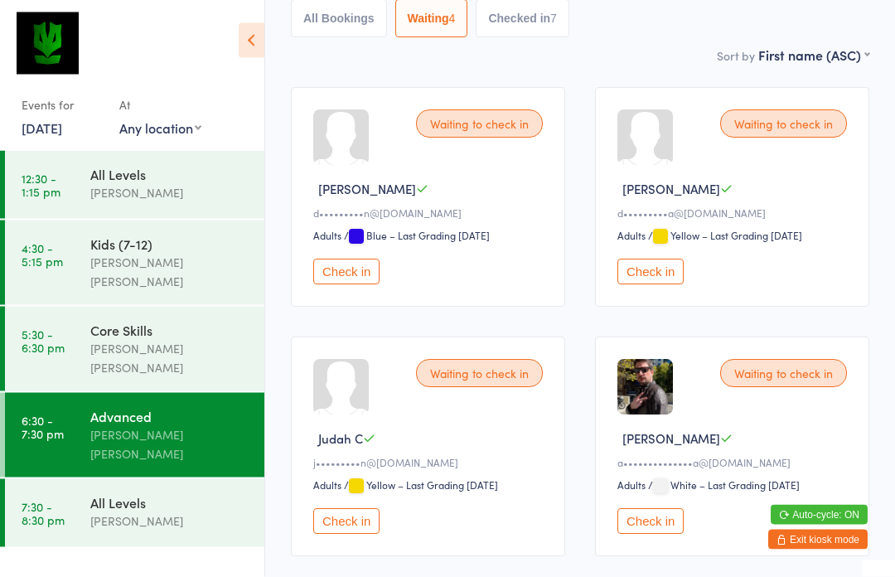
scroll to position [204, 0]
click at [644, 533] on button "Check in" at bounding box center [650, 521] width 66 height 26
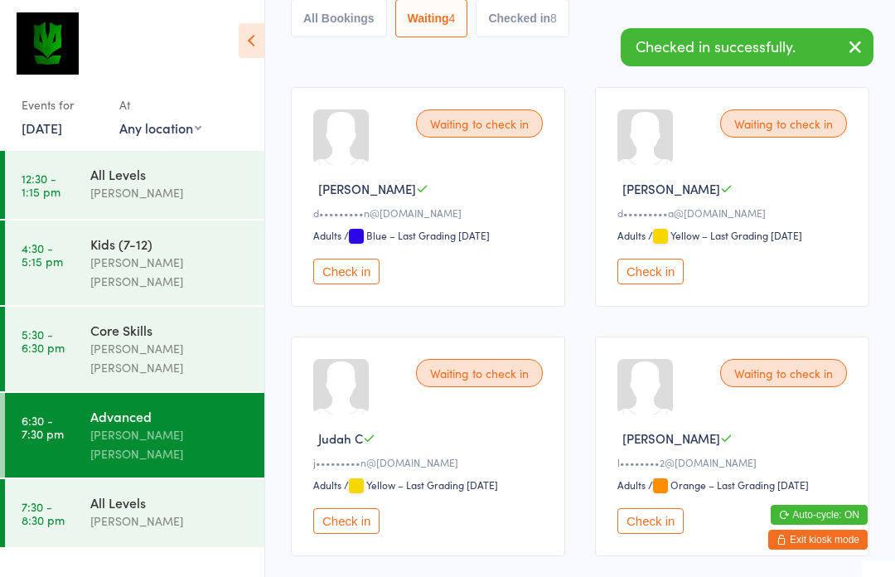
click at [520, 37] on button "Checked in 8" at bounding box center [523, 18] width 94 height 38
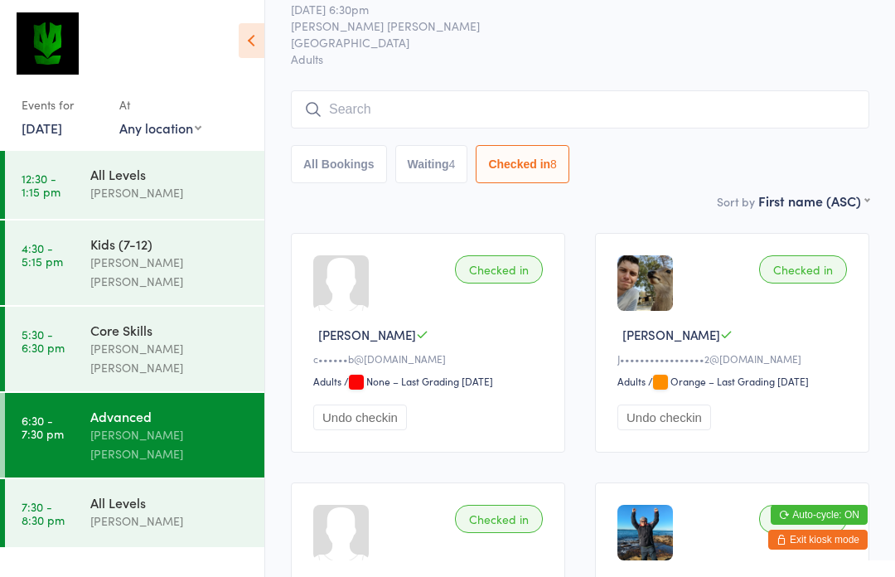
scroll to position [0, 0]
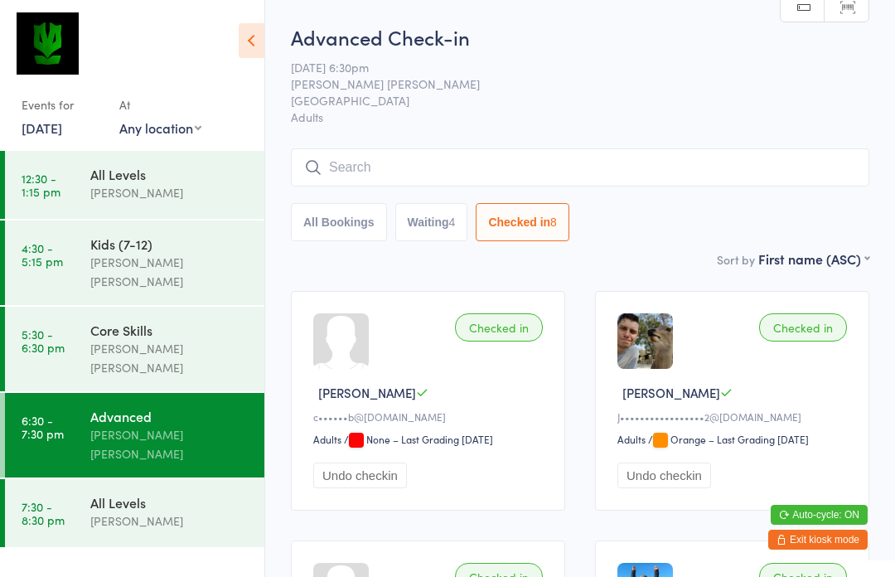
click at [426, 218] on button "Waiting 4" at bounding box center [431, 222] width 73 height 38
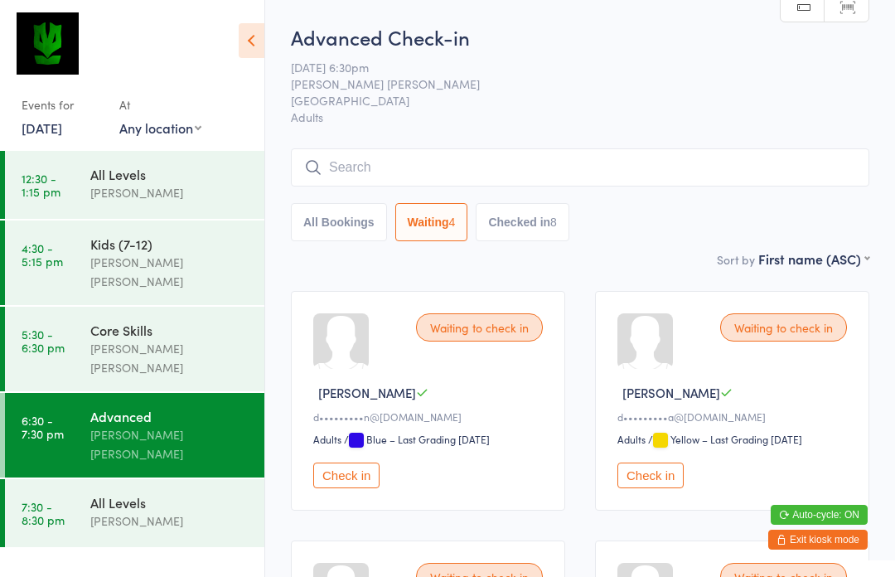
click at [623, 171] on input "search" at bounding box center [580, 167] width 578 height 38
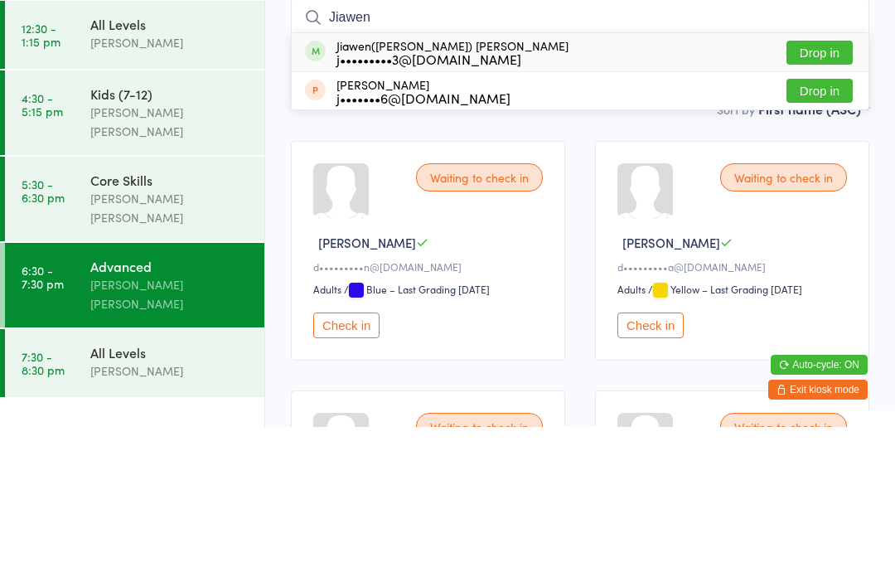
type input "Jiawen"
click at [823, 191] on button "Drop in" at bounding box center [819, 203] width 66 height 24
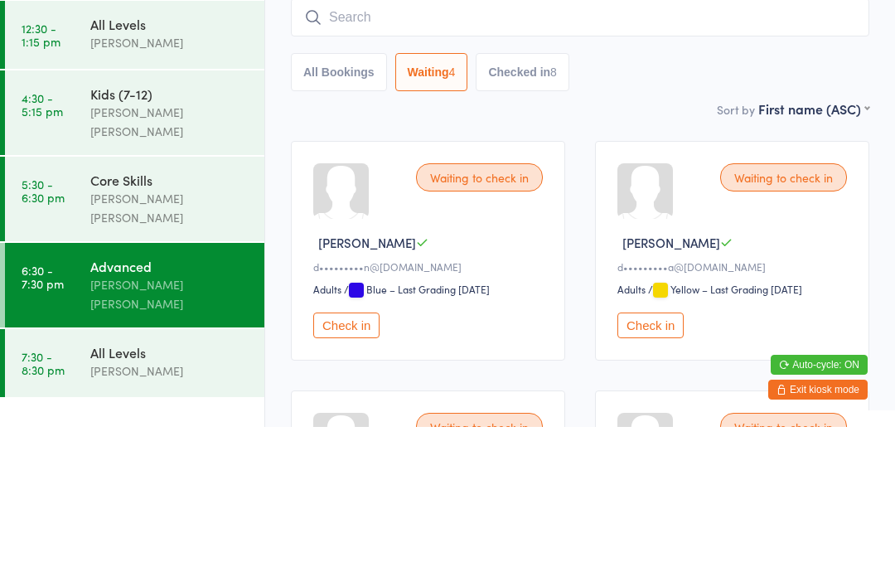
scroll to position [150, 0]
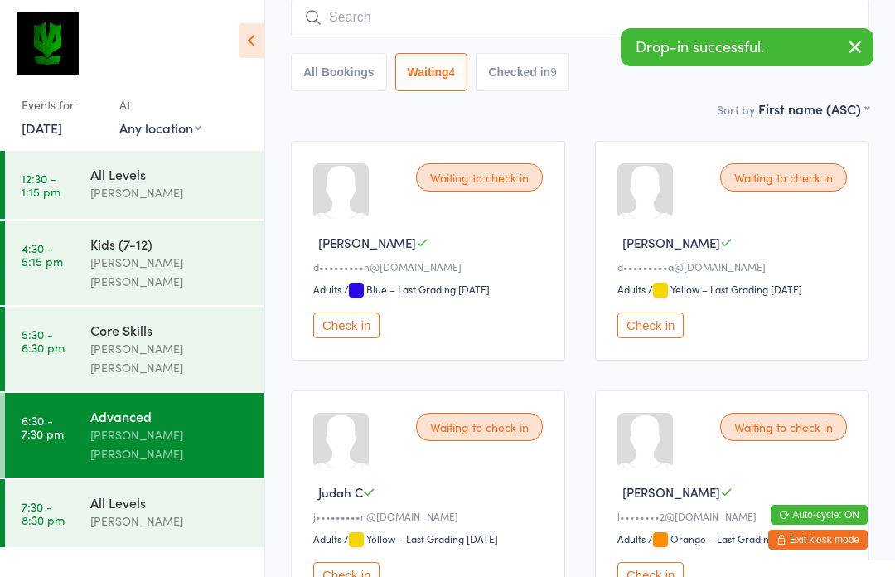
click at [114, 493] on div "All Levels" at bounding box center [170, 502] width 160 height 18
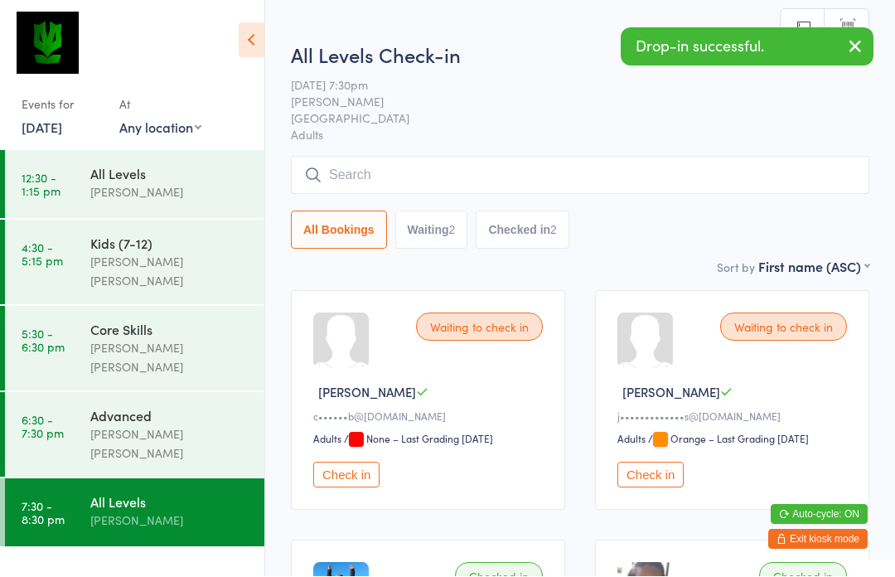
scroll to position [1, 0]
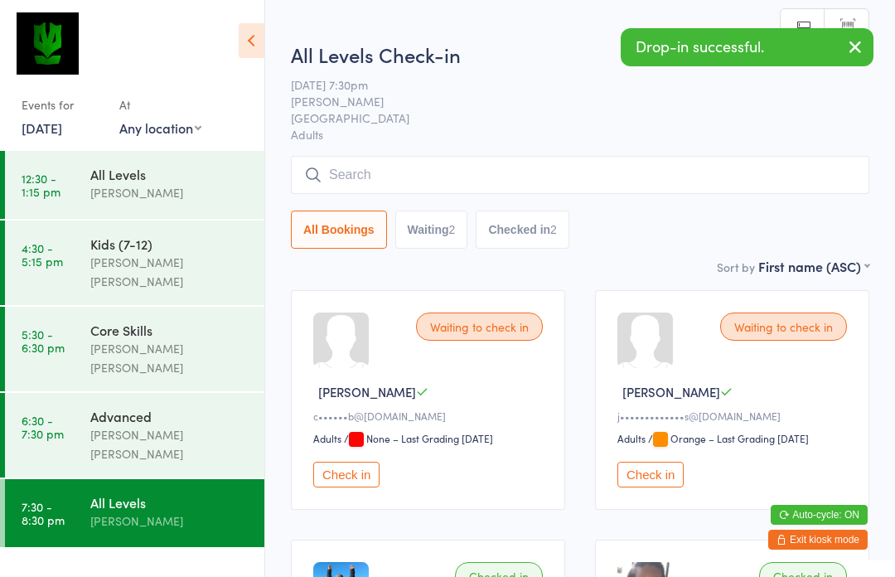
click at [538, 171] on input "search" at bounding box center [580, 175] width 578 height 38
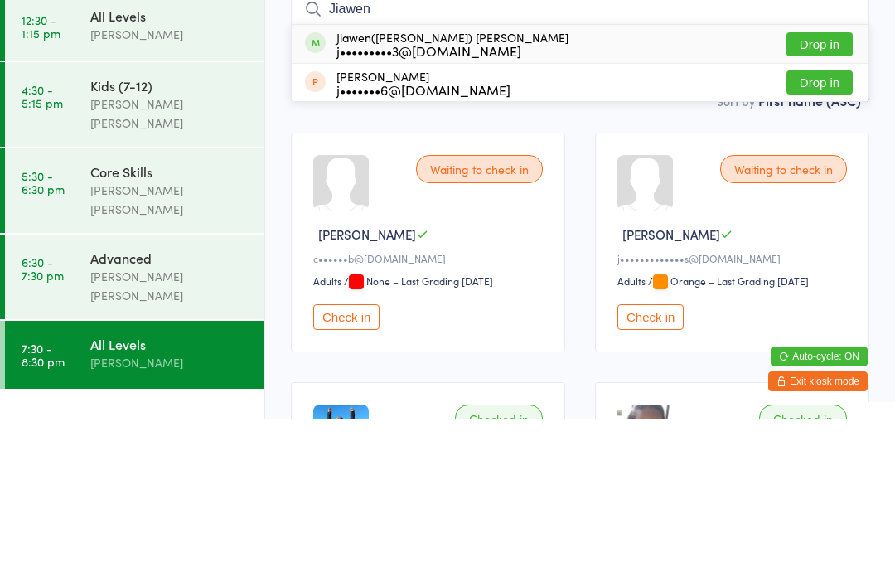
type input "Jiawen"
click at [820, 191] on button "Drop in" at bounding box center [819, 203] width 66 height 24
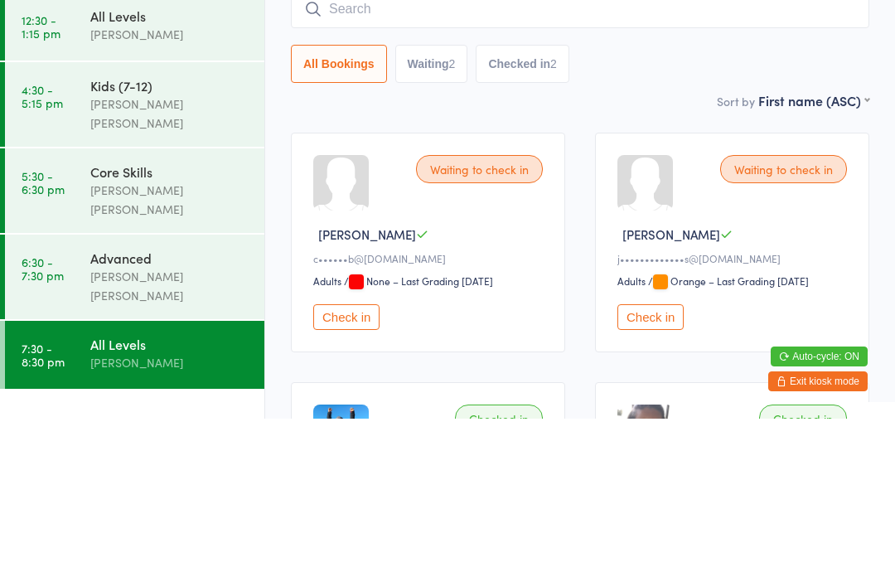
scroll to position [158, 0]
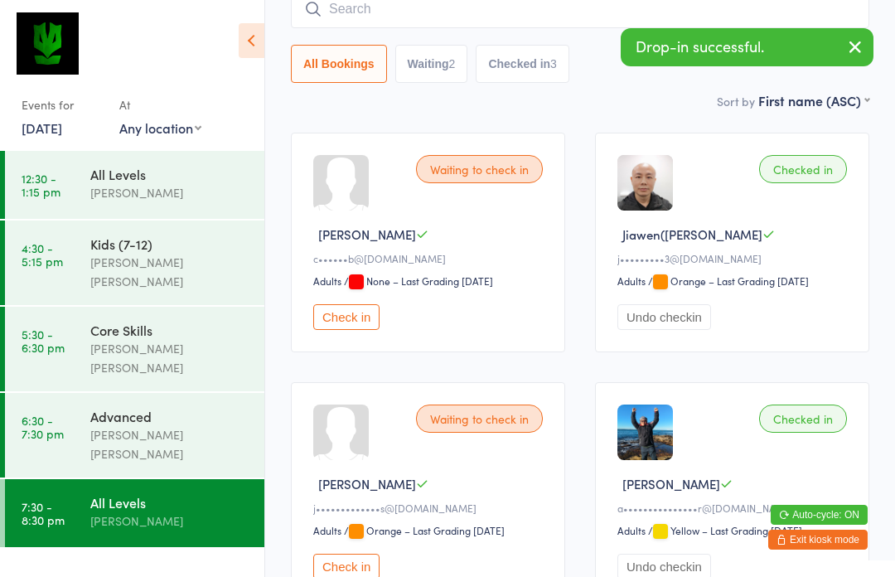
click at [113, 407] on div "Advanced" at bounding box center [170, 416] width 160 height 18
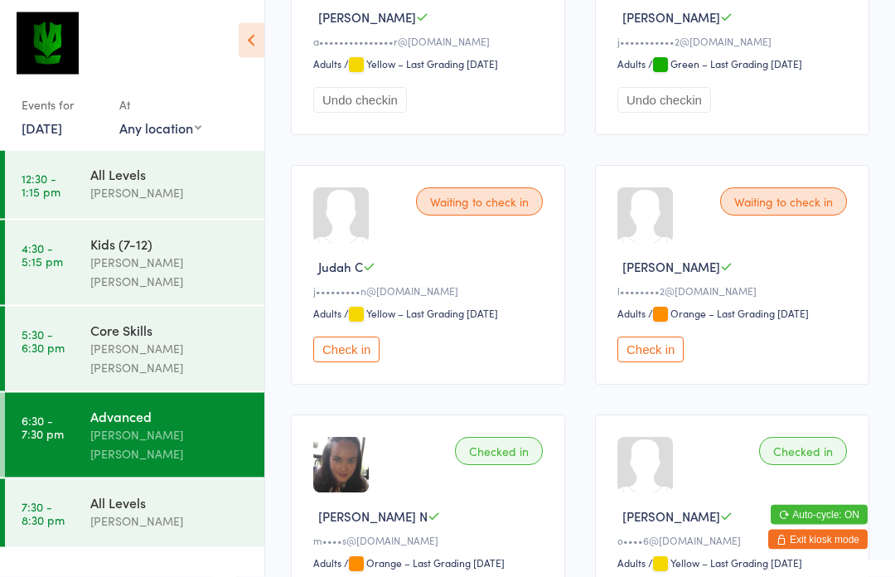
scroll to position [1158, 0]
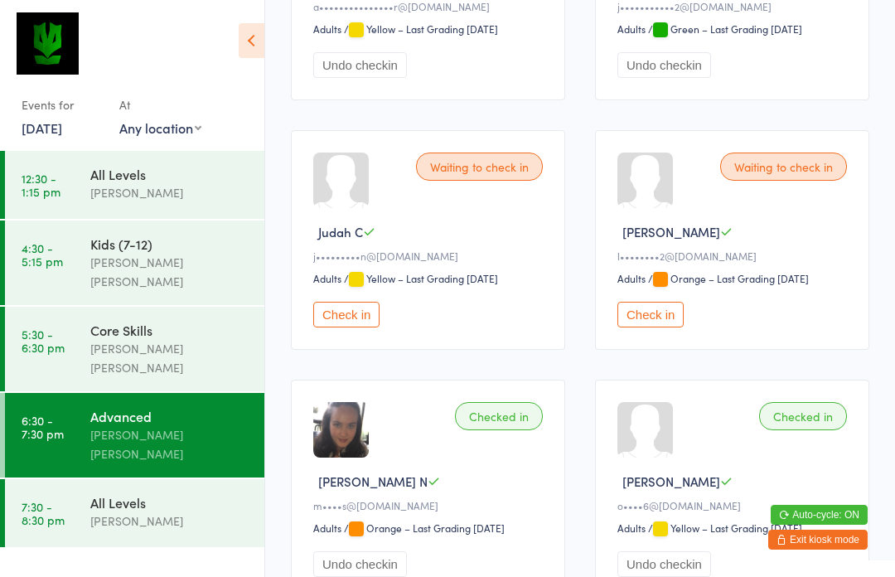
click at [663, 327] on button "Check in" at bounding box center [650, 315] width 66 height 26
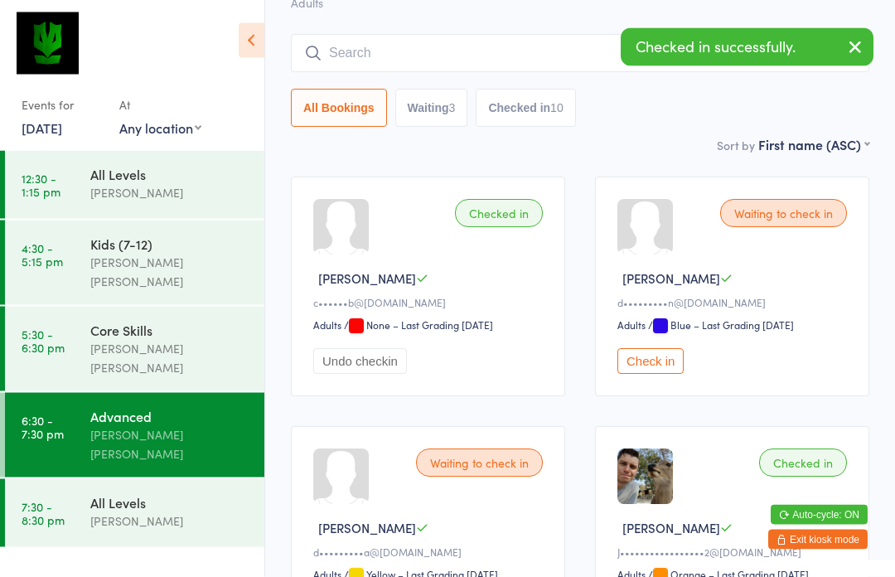
scroll to position [114, 0]
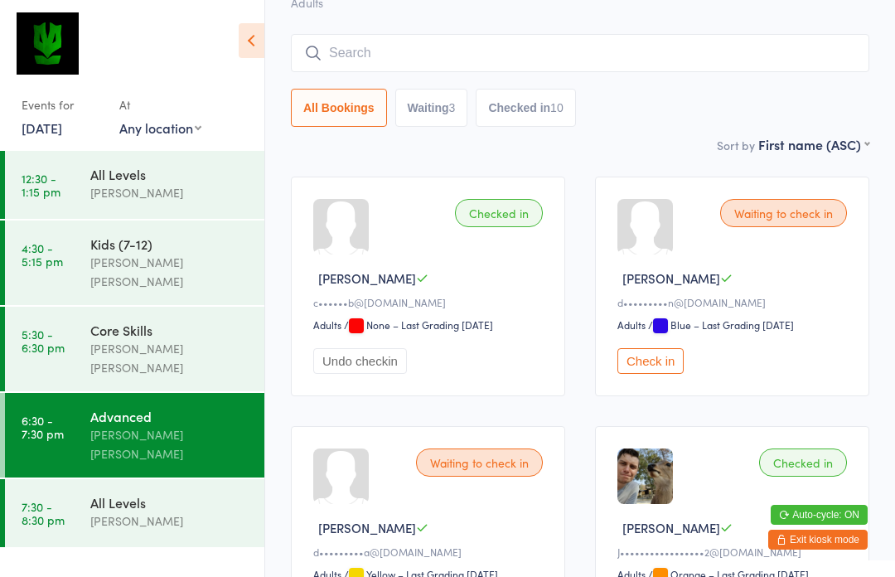
click at [171, 339] on div "[PERSON_NAME] [PERSON_NAME]" at bounding box center [170, 358] width 160 height 38
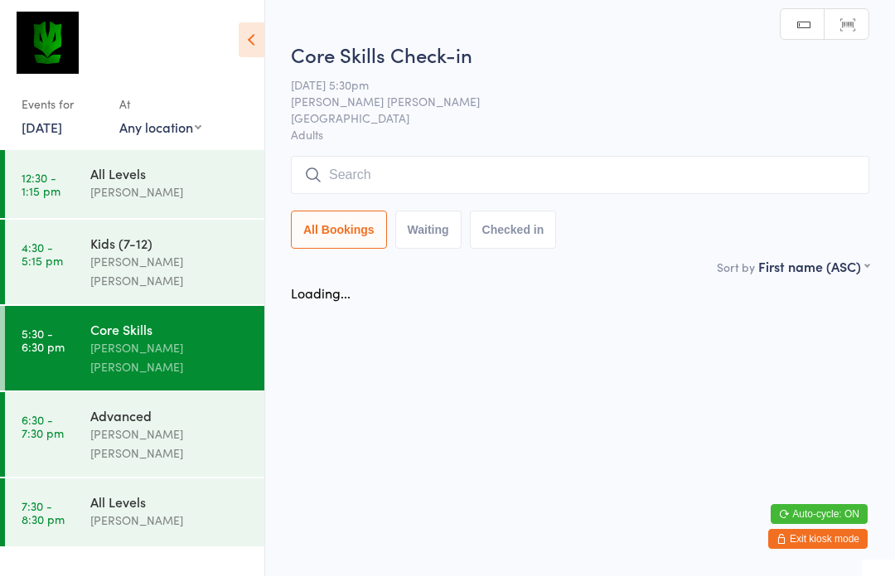
scroll to position [1, 0]
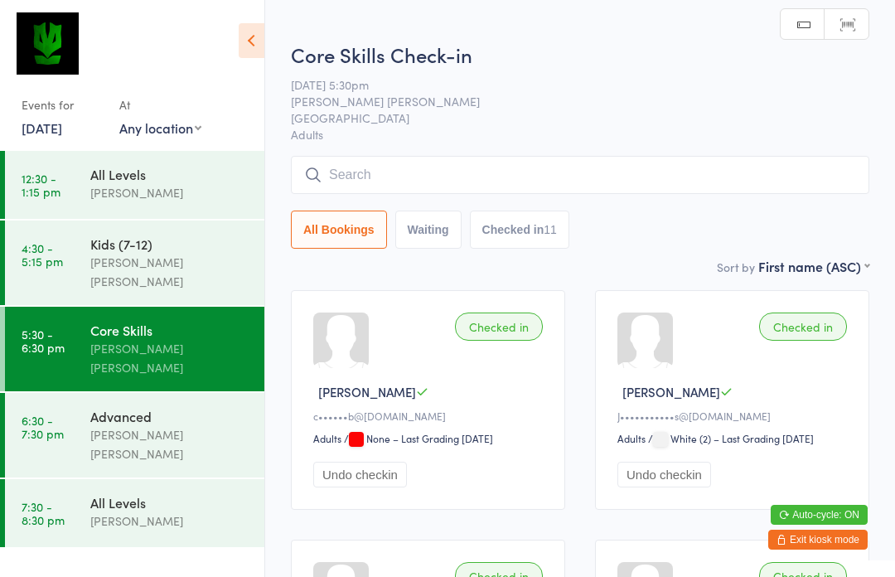
click at [599, 162] on input "search" at bounding box center [580, 175] width 578 height 38
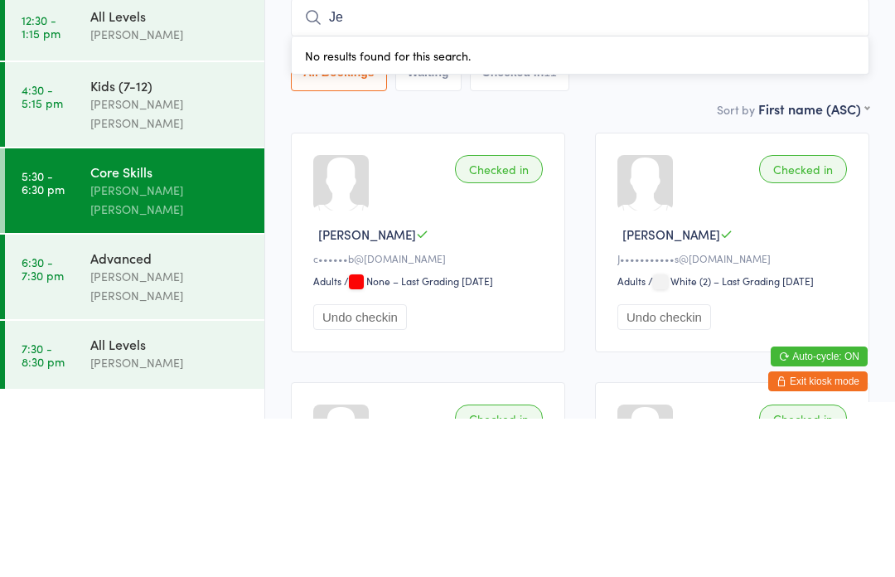
type input "Jer"
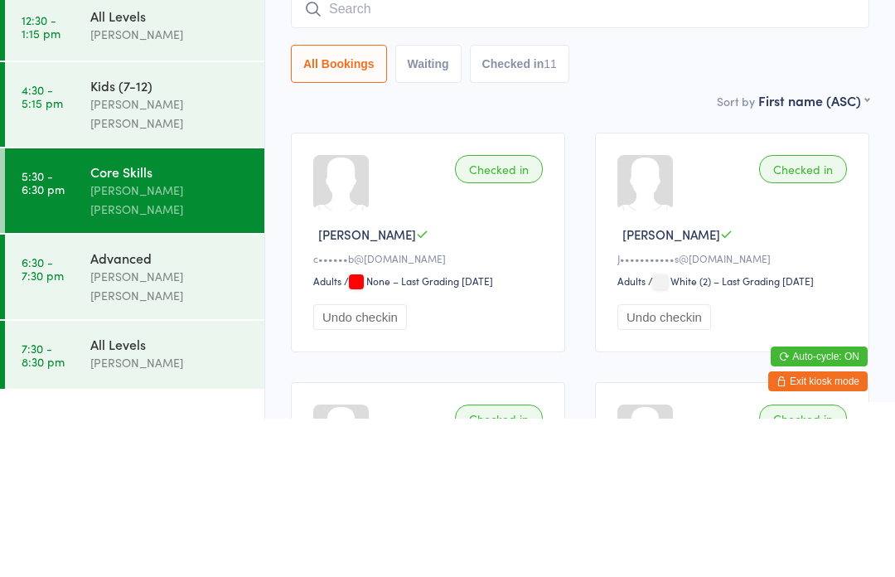
click at [163, 407] on div "Advanced" at bounding box center [170, 416] width 160 height 18
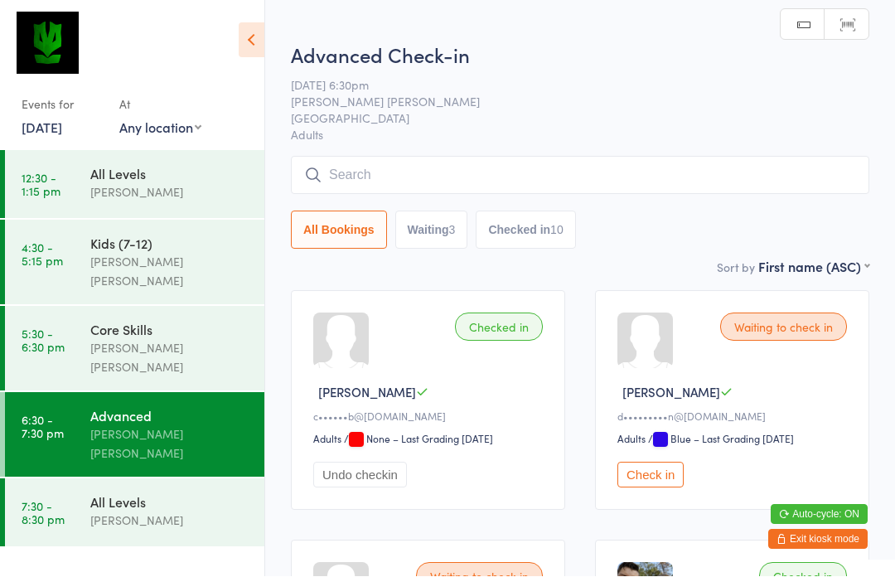
scroll to position [1, 0]
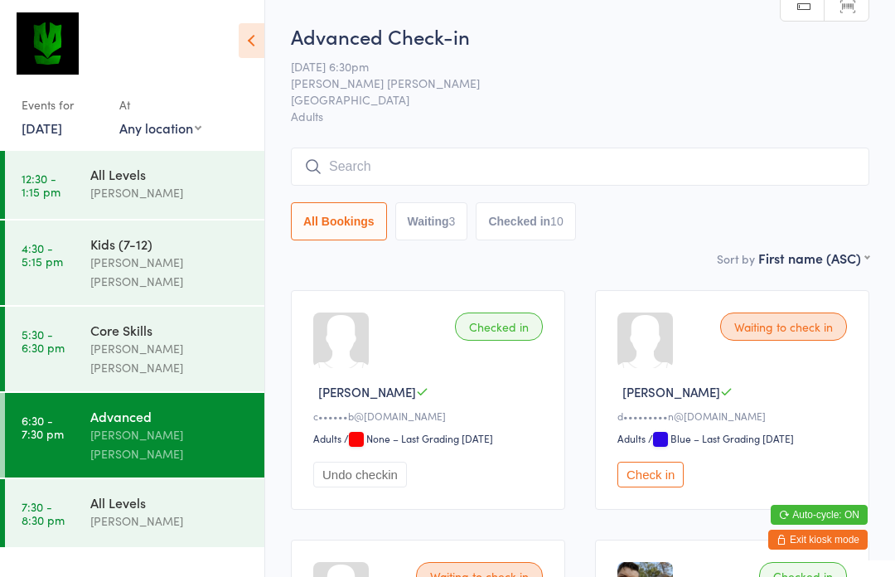
click at [226, 339] on div "[PERSON_NAME] [PERSON_NAME]" at bounding box center [170, 358] width 160 height 38
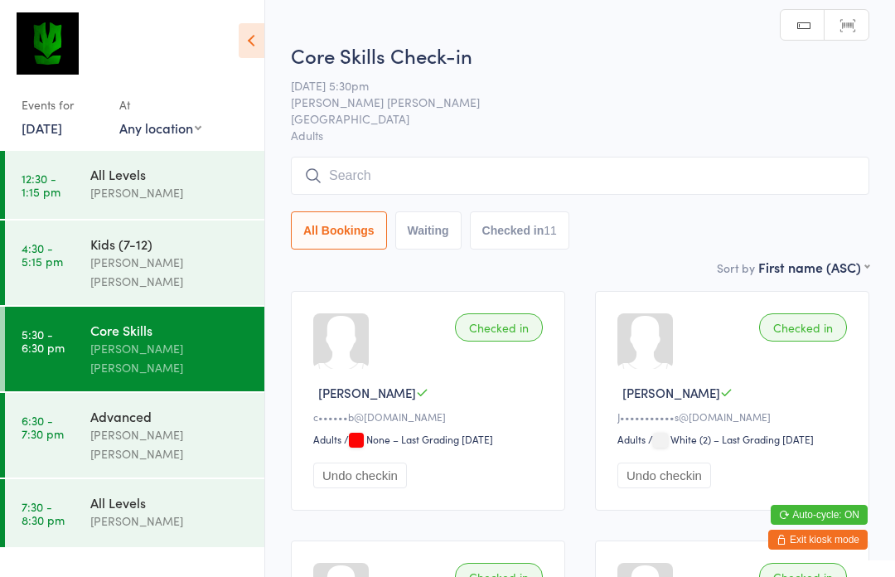
click at [607, 182] on input "search" at bounding box center [580, 176] width 578 height 38
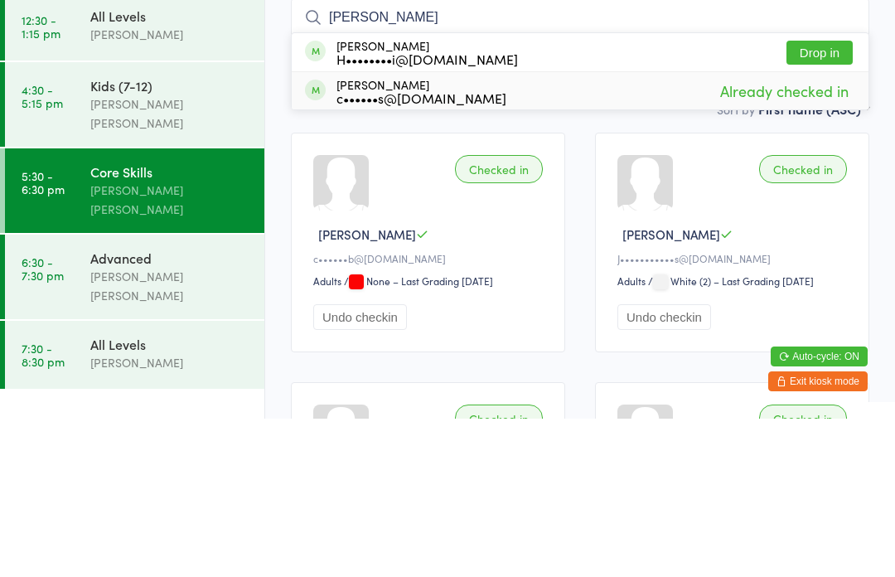
type input "[PERSON_NAME]"
click at [476, 230] on div "[PERSON_NAME] c••••••s@[DOMAIN_NAME] Already checked in" at bounding box center [580, 248] width 577 height 37
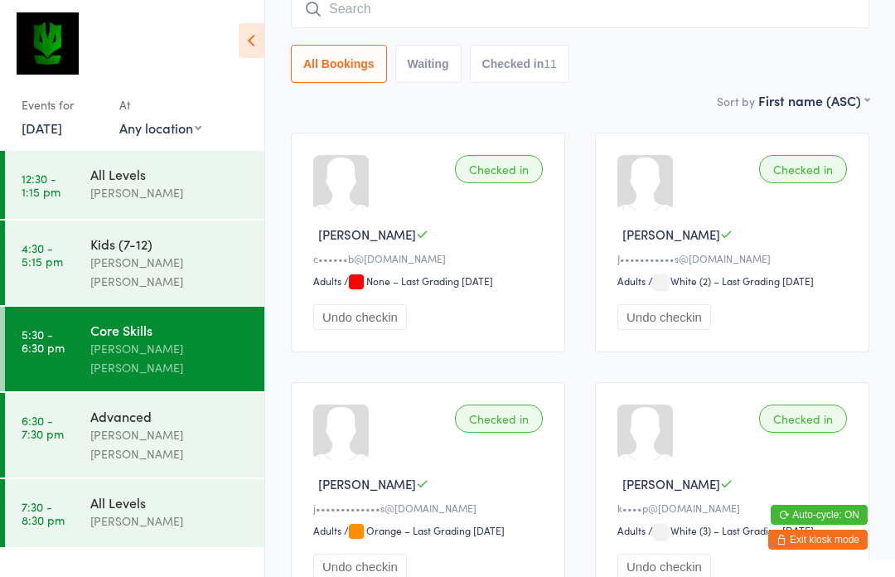
click at [193, 407] on div "Advanced" at bounding box center [170, 416] width 160 height 18
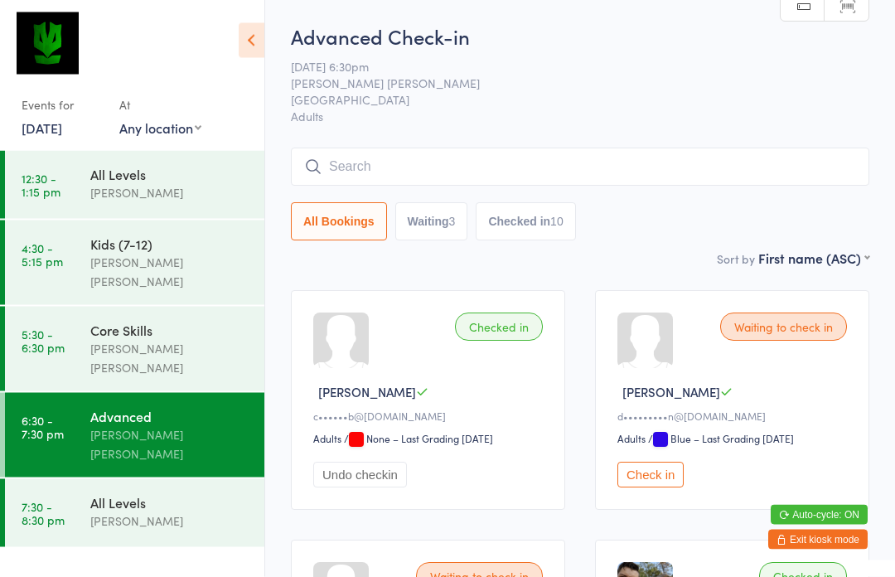
scroll to position [1, 0]
click at [440, 231] on button "Waiting 3" at bounding box center [431, 221] width 73 height 38
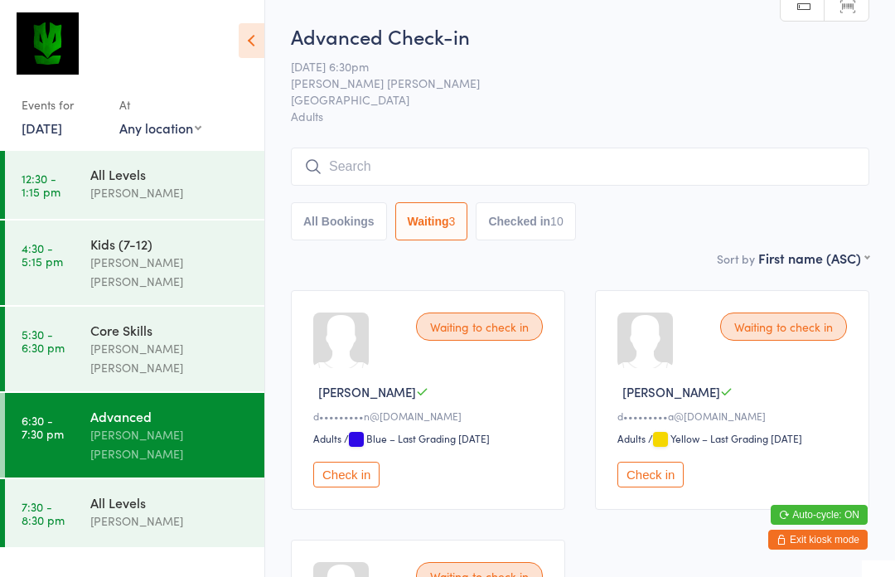
click at [345, 487] on button "Check in" at bounding box center [346, 474] width 66 height 26
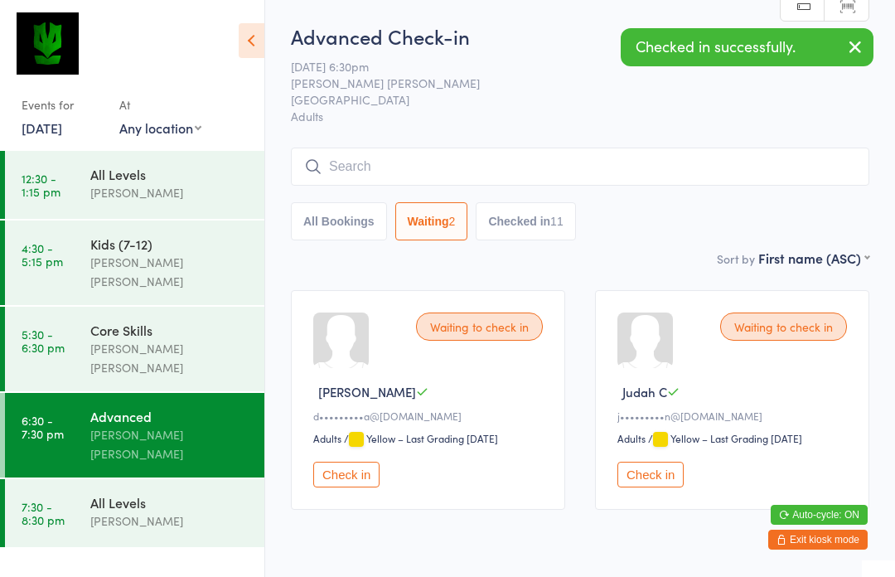
click at [661, 478] on button "Check in" at bounding box center [650, 474] width 66 height 26
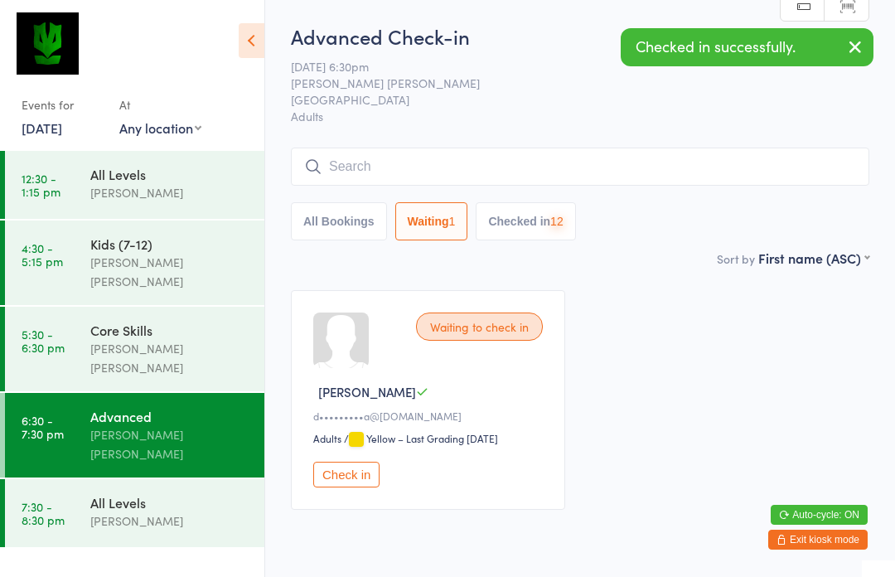
click at [352, 481] on button "Check in" at bounding box center [346, 474] width 66 height 26
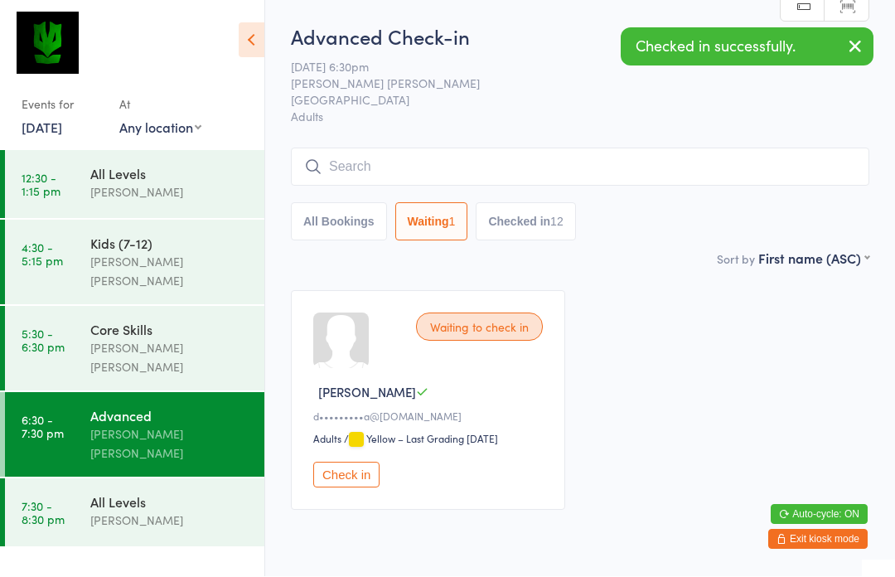
click at [544, 225] on button "Checked in 12" at bounding box center [525, 222] width 99 height 38
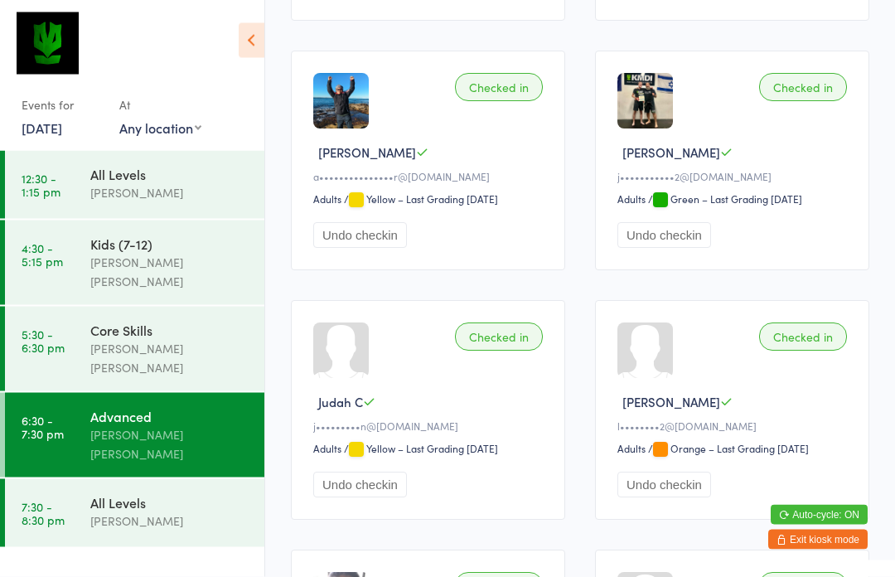
scroll to position [989, 0]
click at [387, 497] on button "Undo checkin" at bounding box center [360, 484] width 94 height 26
